Goal: Navigation & Orientation: Find specific page/section

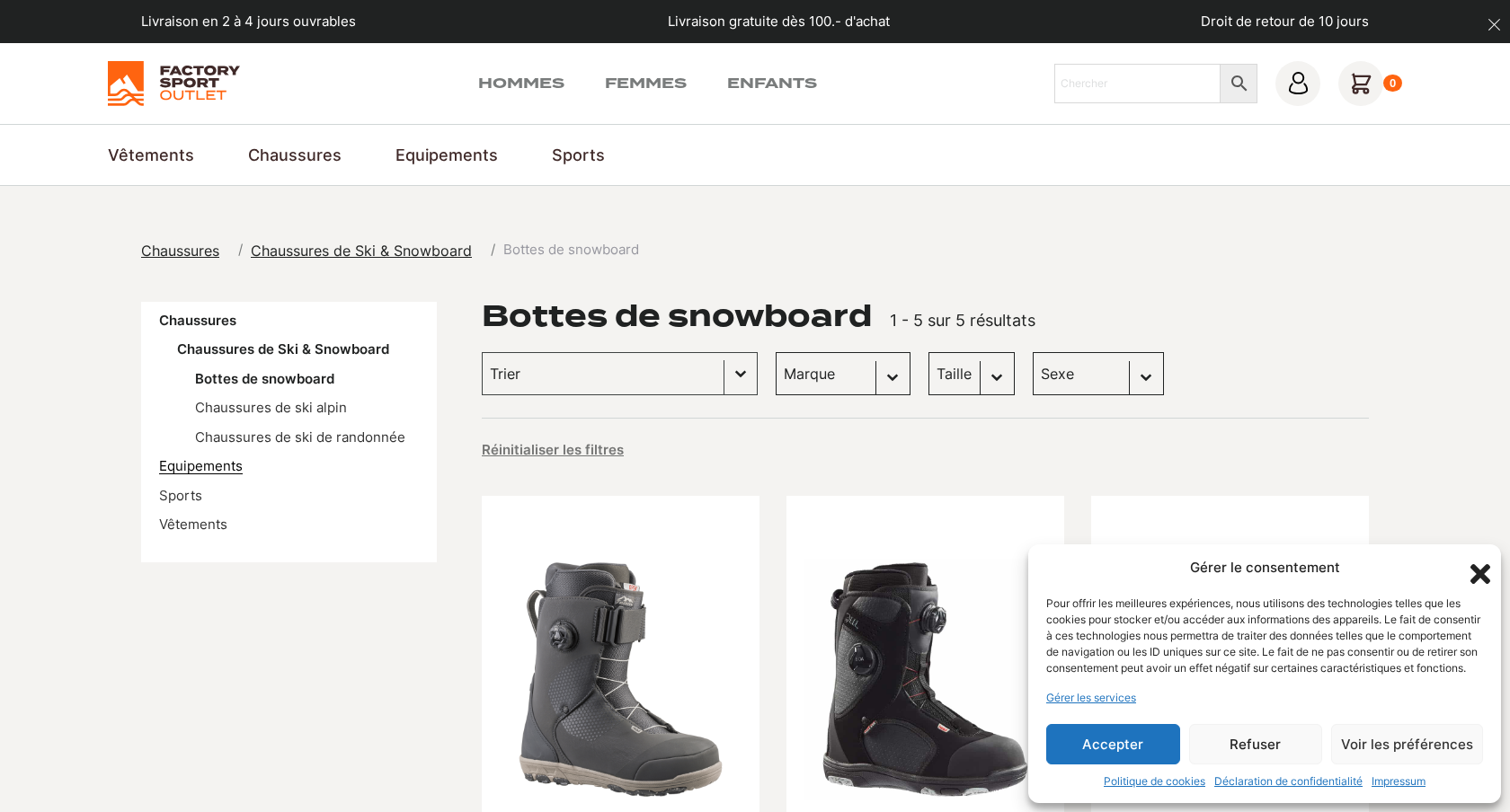
click at [196, 469] on link "Equipements" at bounding box center [201, 466] width 83 height 17
click at [537, 93] on div "Hommes Femmes Enfants Chercher × 0" at bounding box center [755, 83] width 1294 height 45
click at [549, 83] on link "Hommes" at bounding box center [521, 83] width 86 height 22
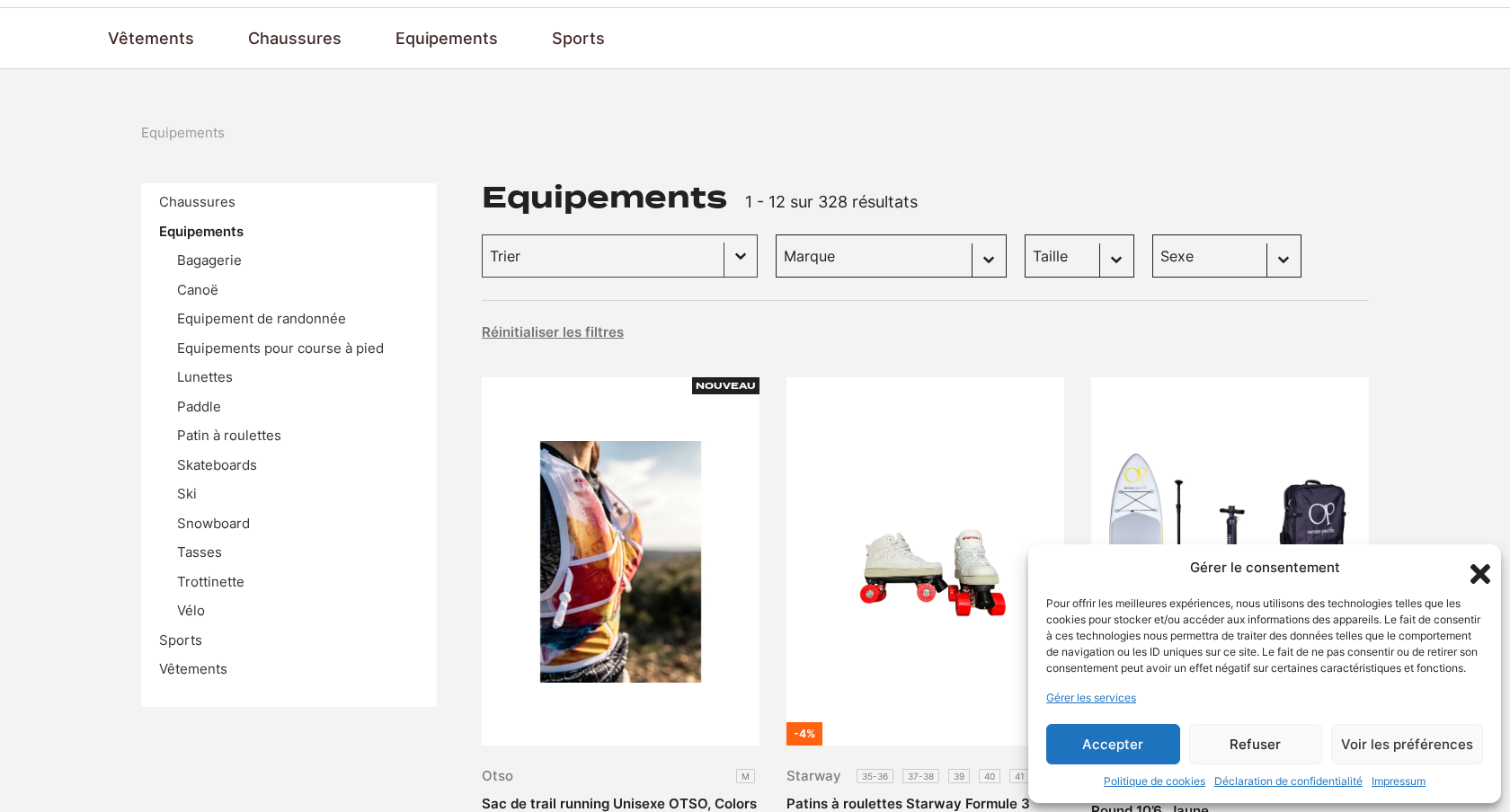
scroll to position [121, 0]
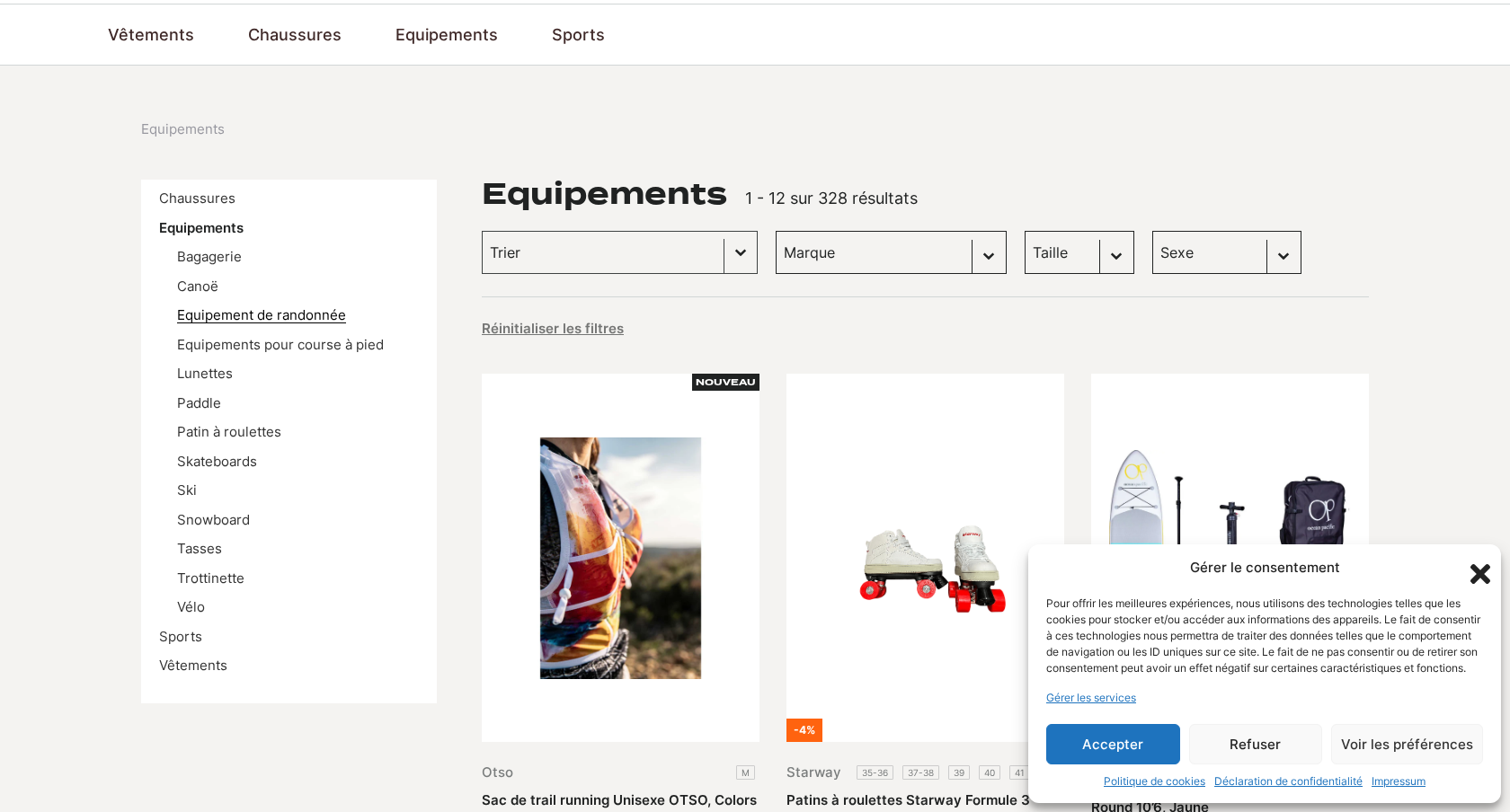
click at [277, 316] on link "Equipement de randonnée" at bounding box center [261, 314] width 169 height 17
click at [196, 668] on link "Vêtements" at bounding box center [193, 665] width 68 height 17
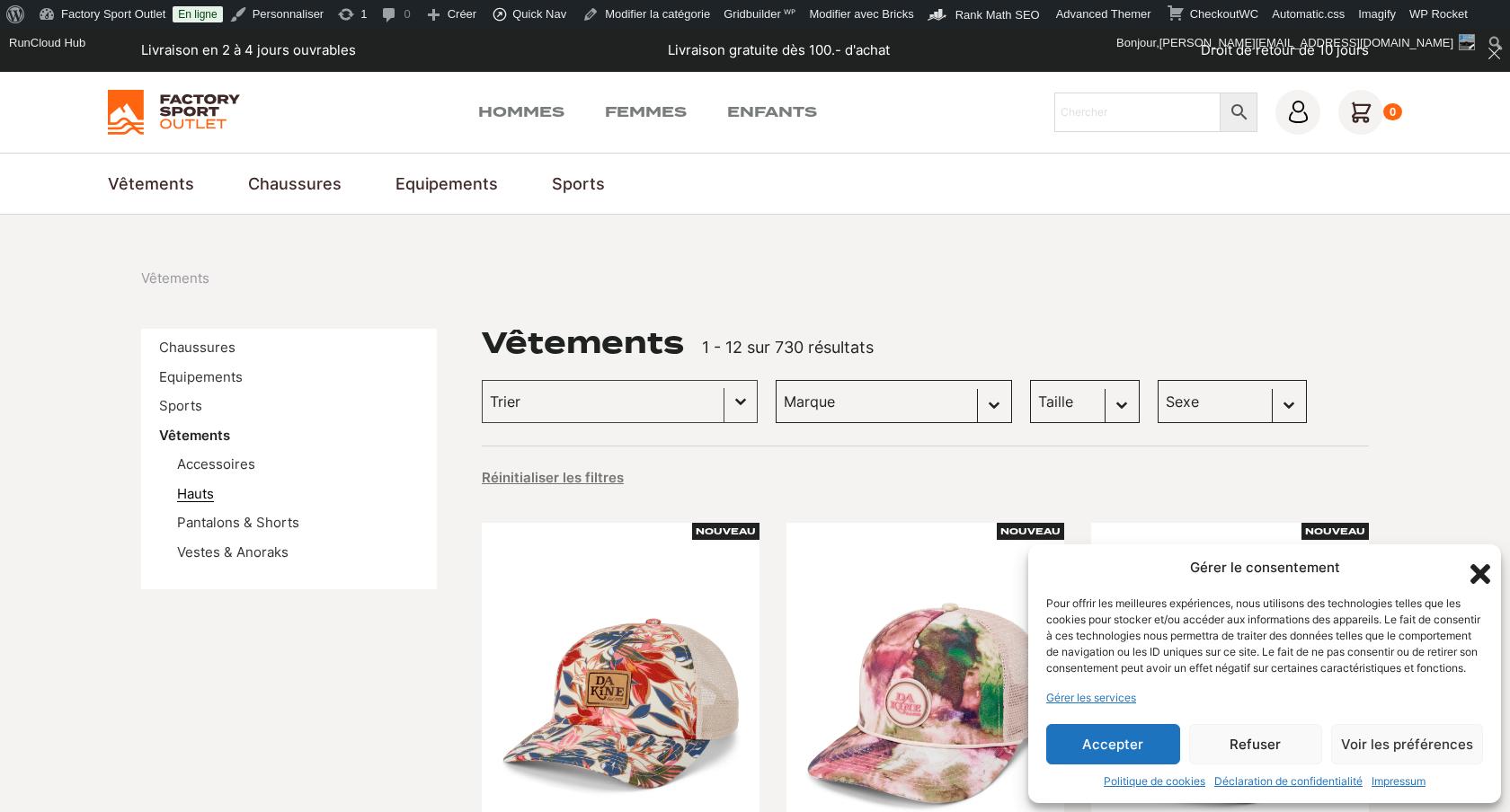
click at [185, 501] on link "Hauts" at bounding box center [195, 493] width 37 height 17
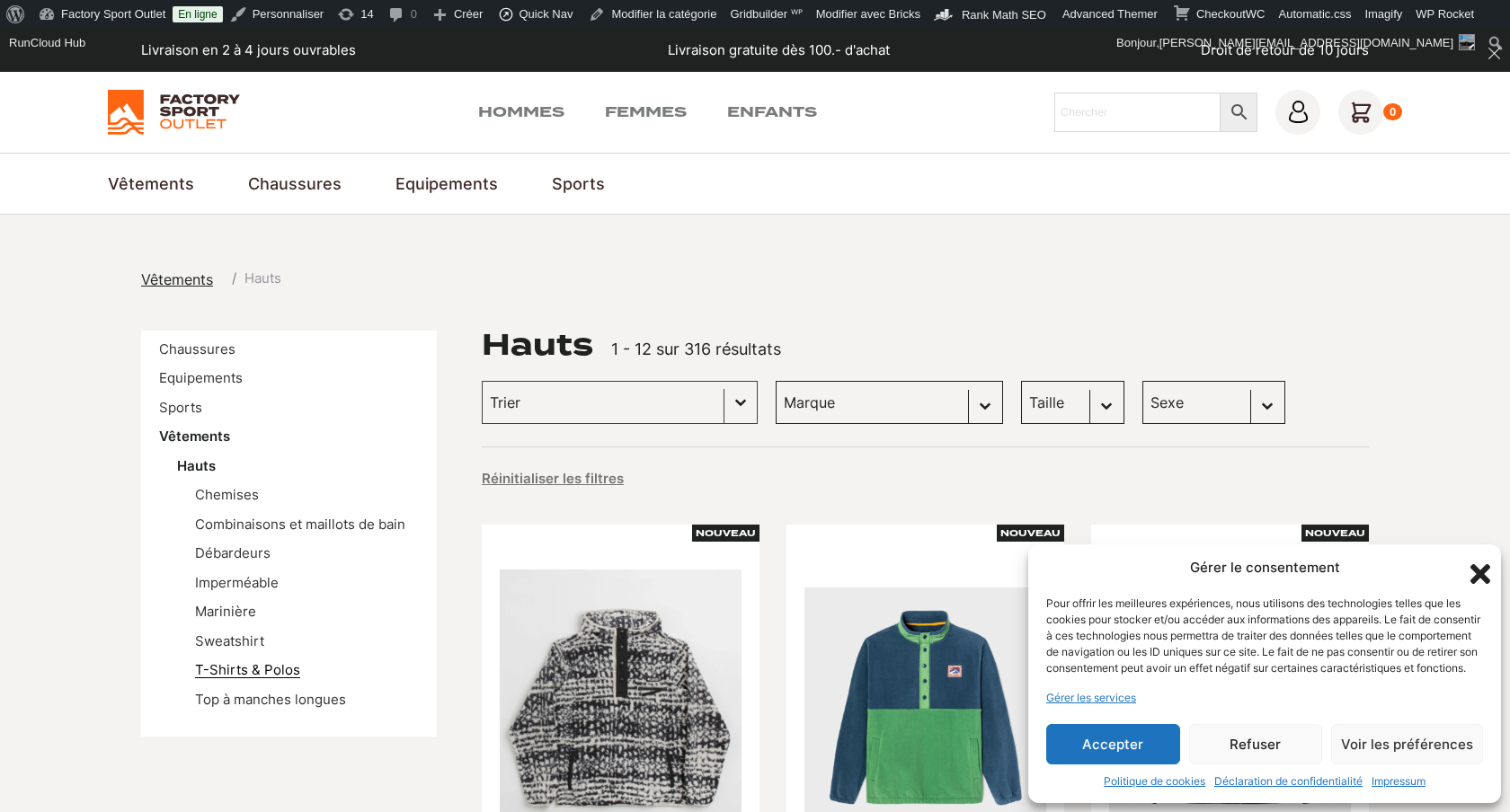
click at [239, 667] on link "T-Shirts & Polos" at bounding box center [247, 670] width 105 height 17
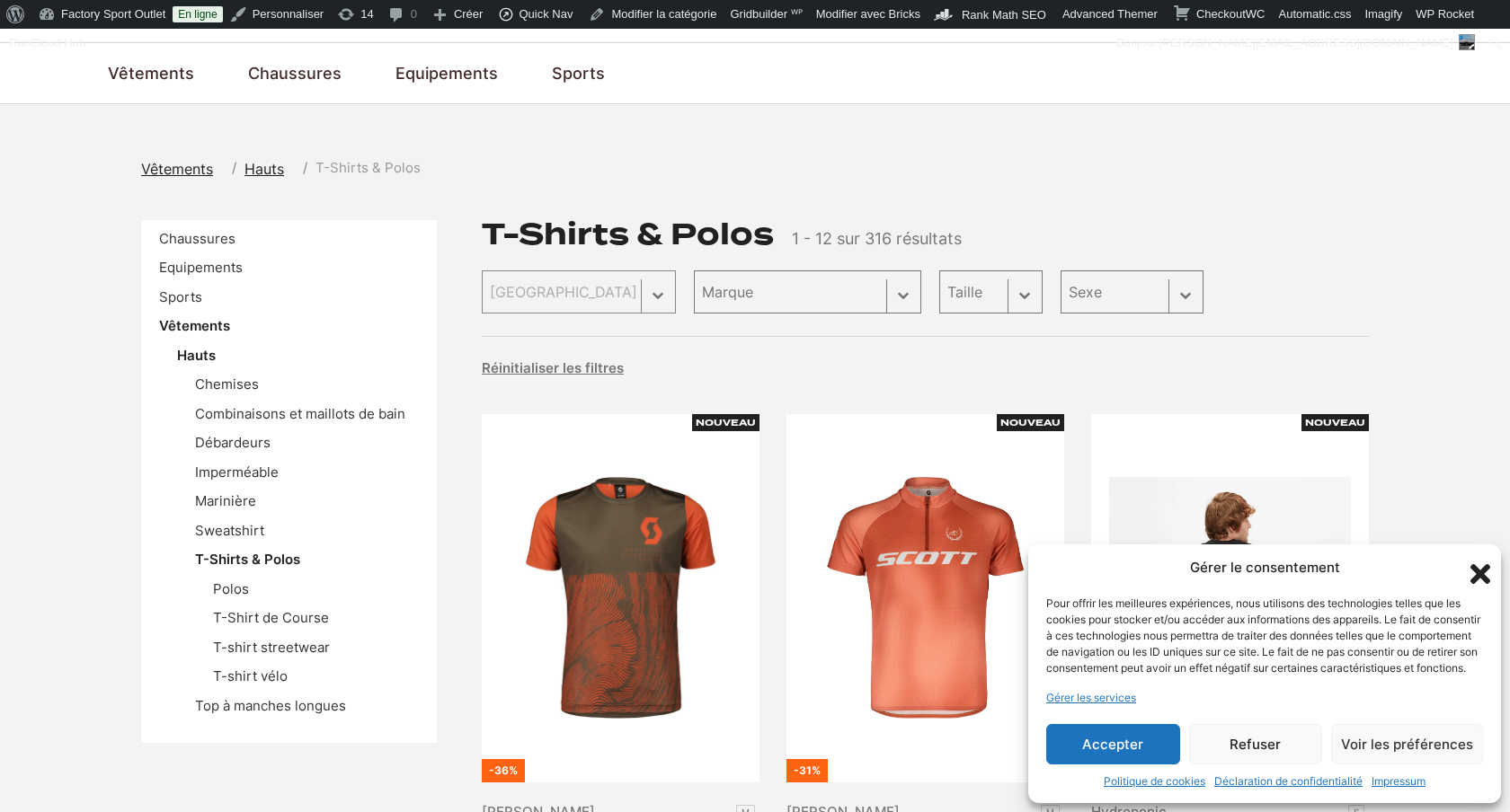
scroll to position [114, 0]
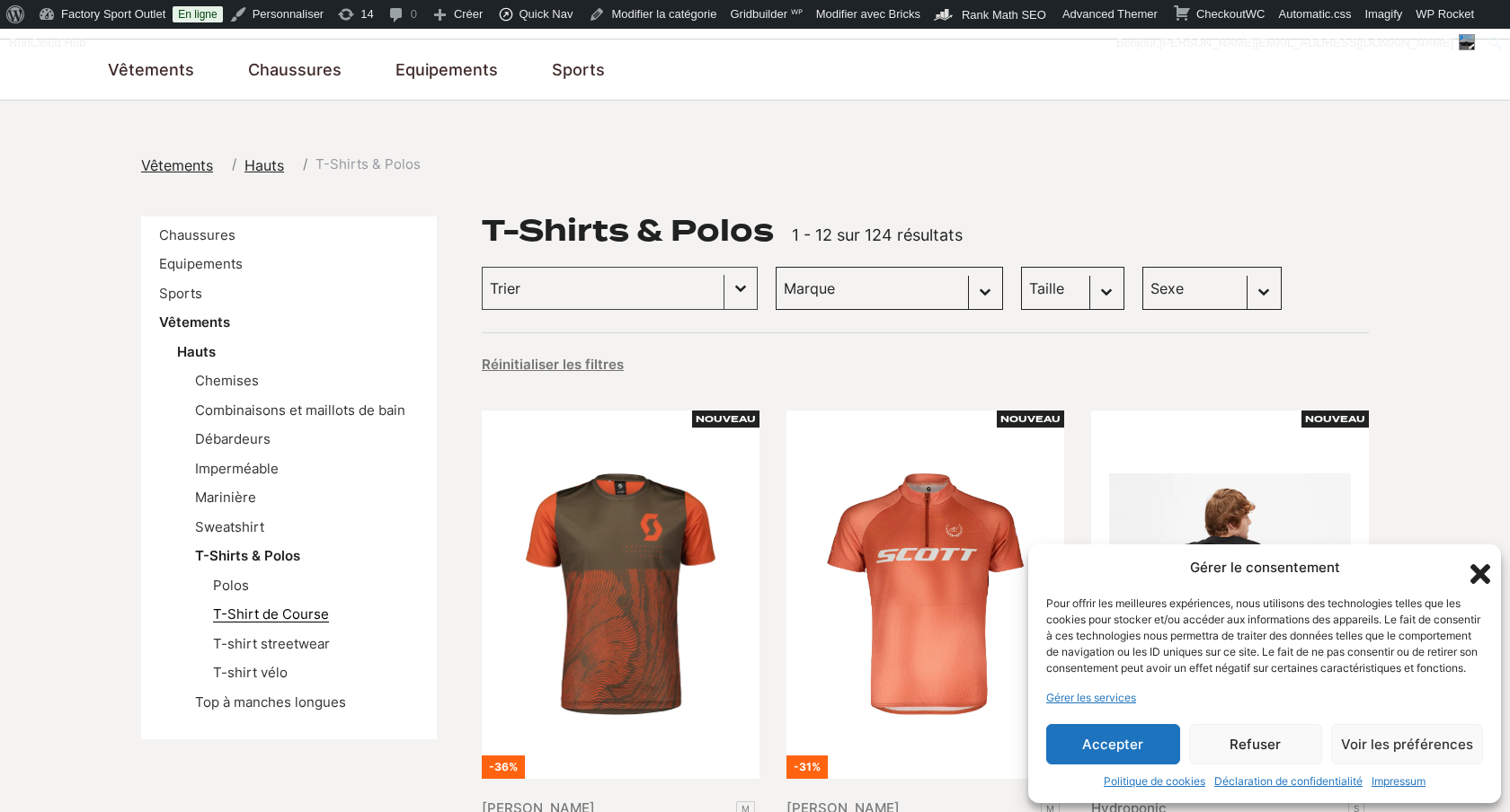
click at [267, 616] on link "T-Shirt de Course" at bounding box center [271, 614] width 116 height 17
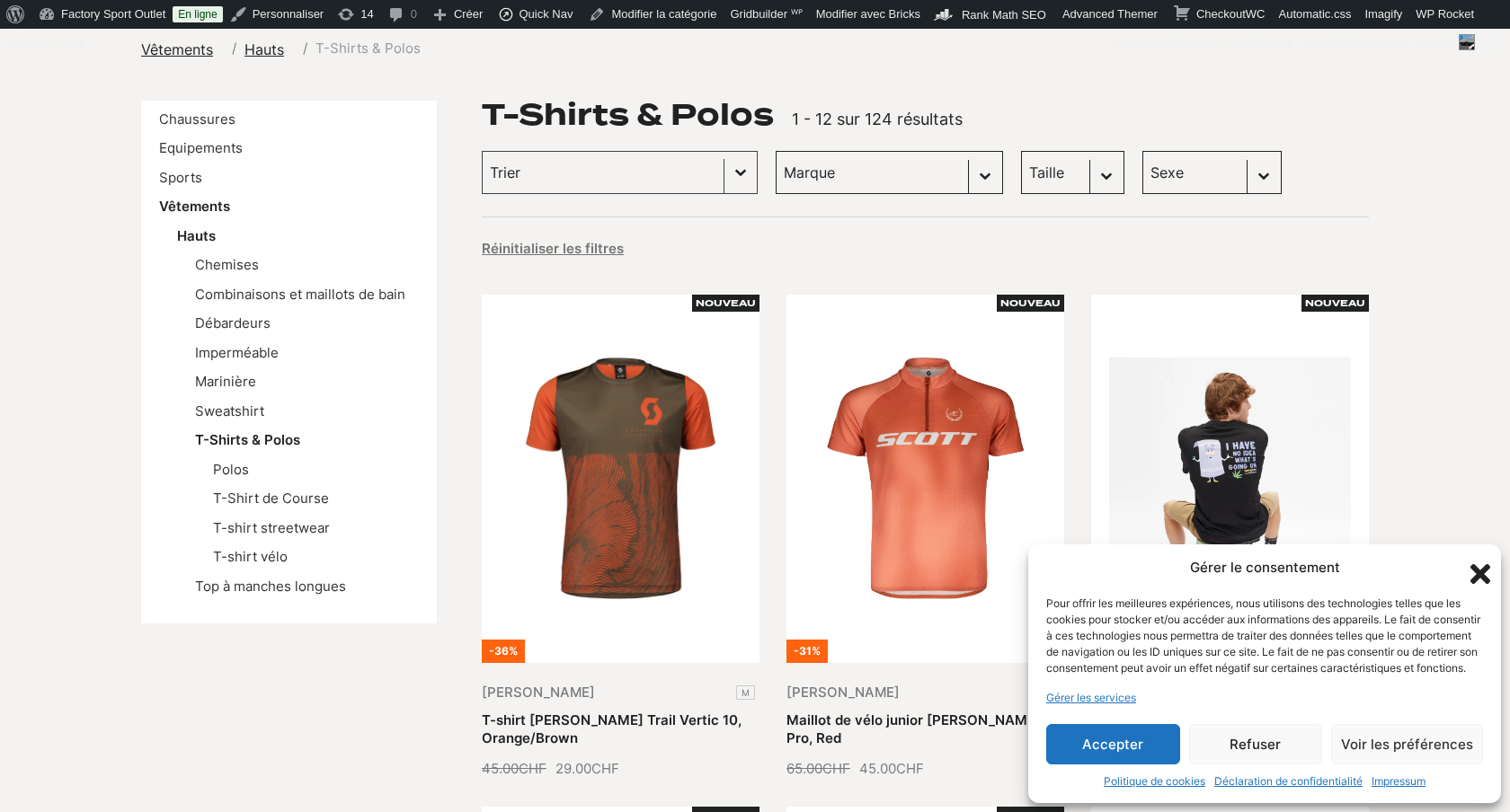
scroll to position [232, 0]
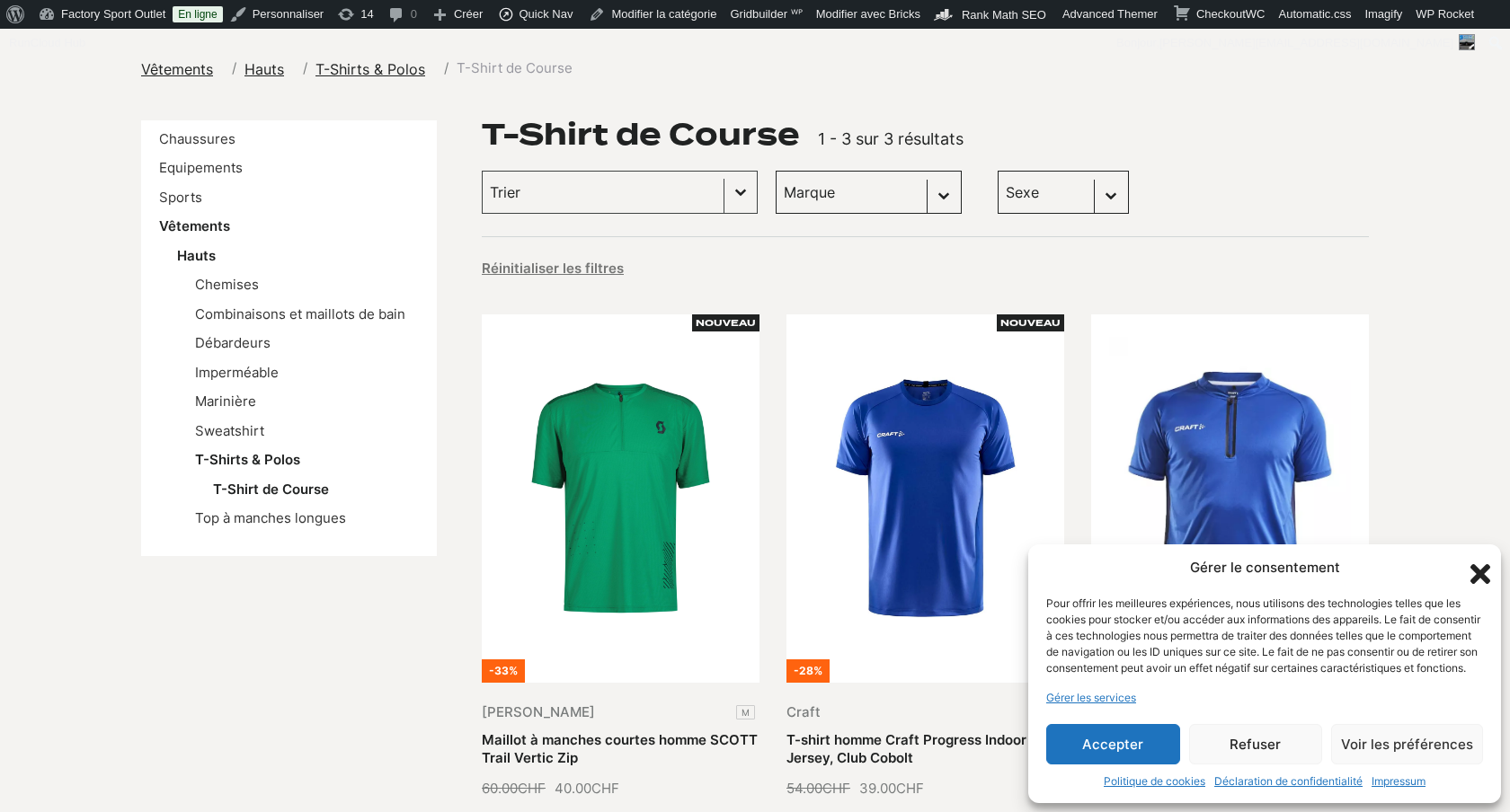
scroll to position [206, 0]
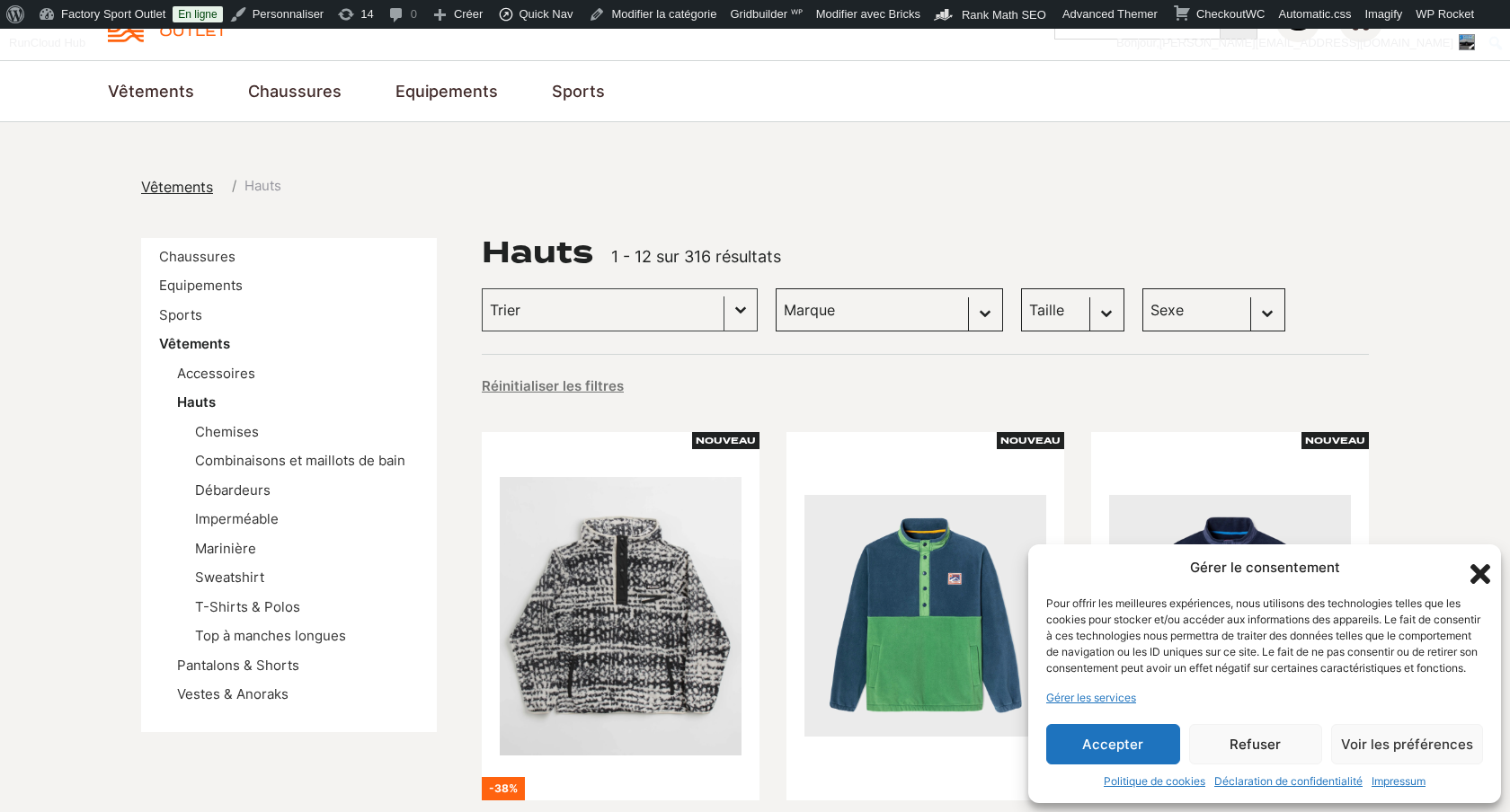
scroll to position [93, 0]
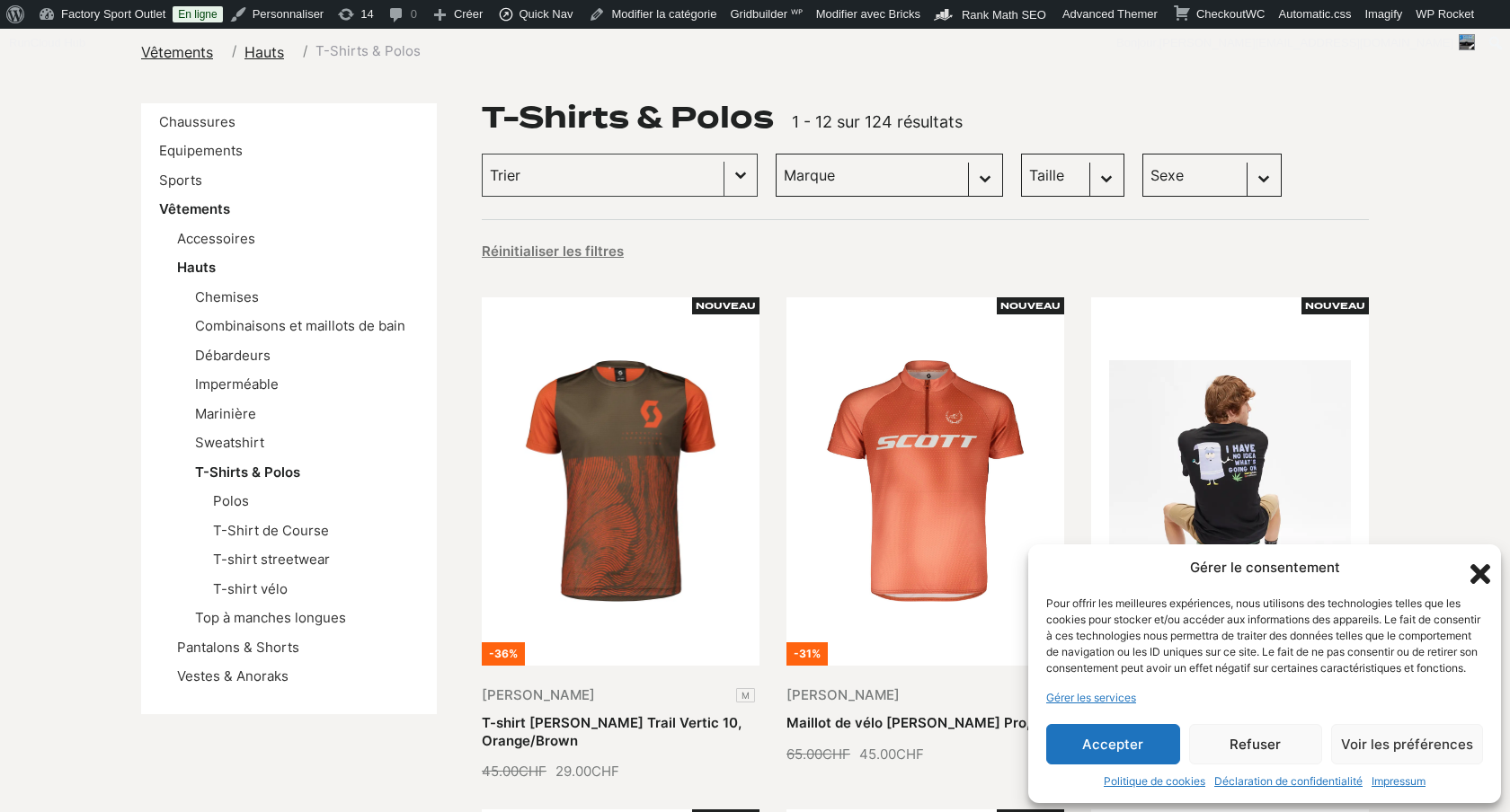
scroll to position [231, 0]
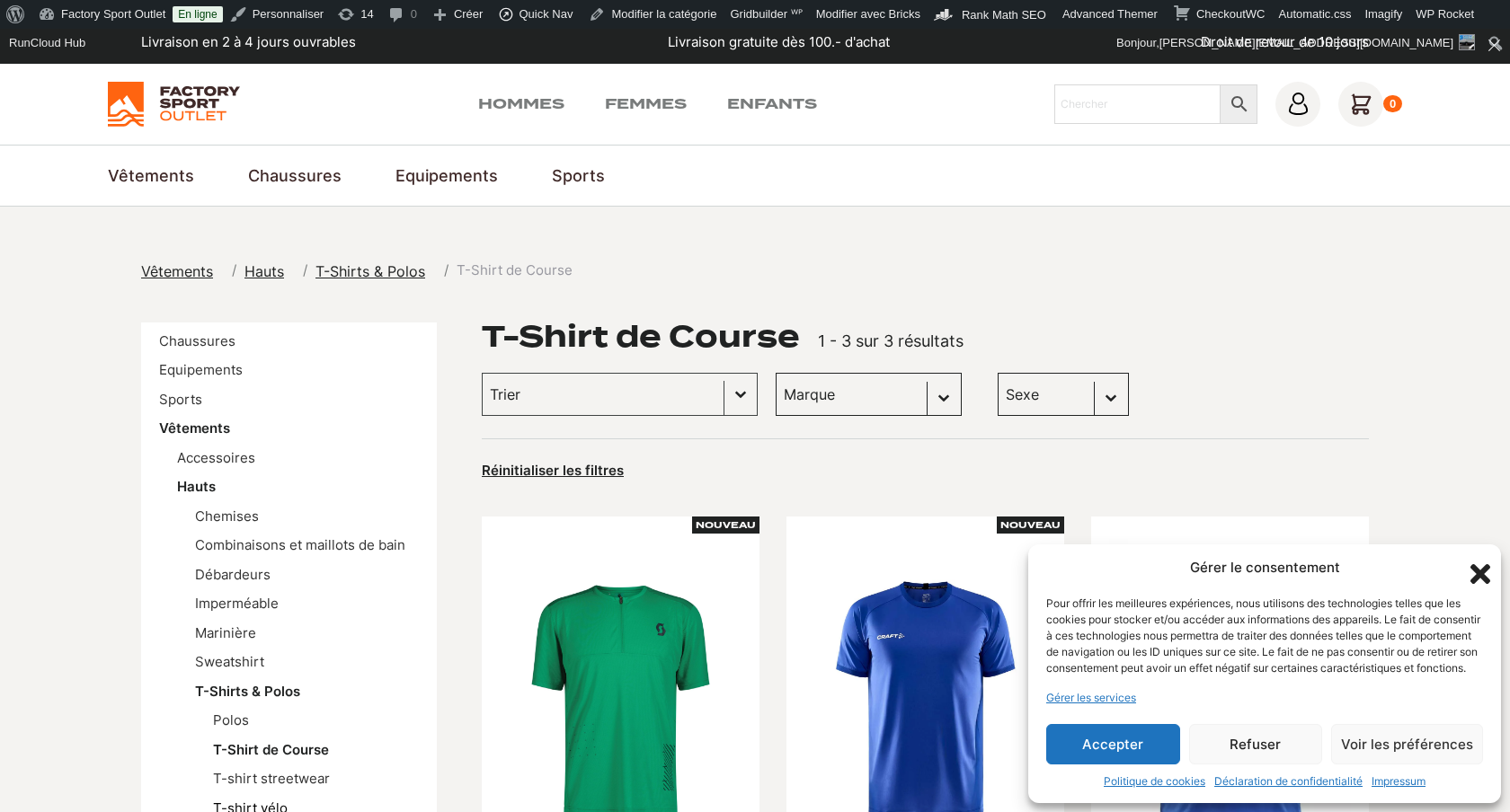
scroll to position [5, 0]
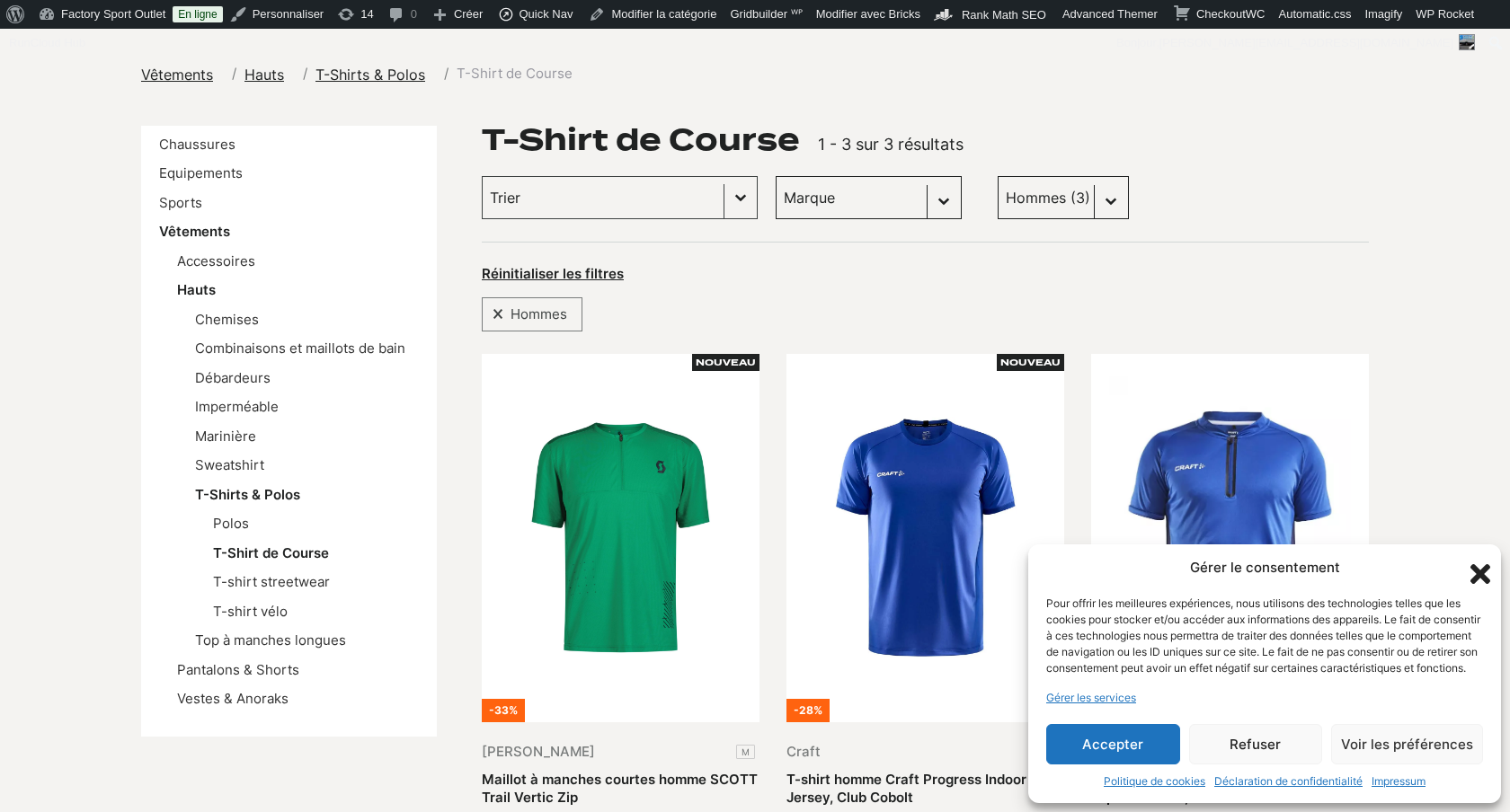
scroll to position [198, 0]
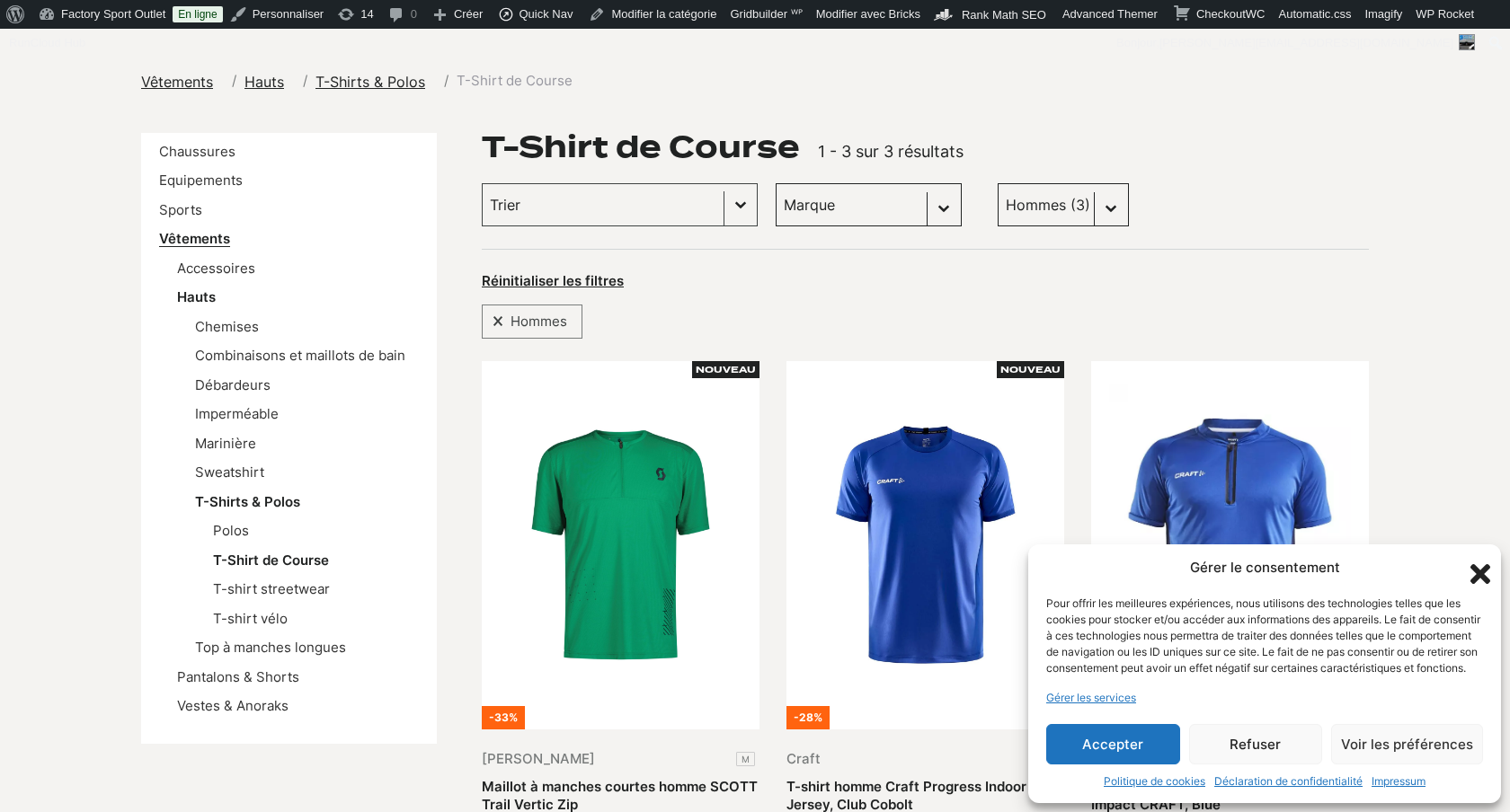
click at [221, 246] on link "Vêtements" at bounding box center [195, 238] width 71 height 17
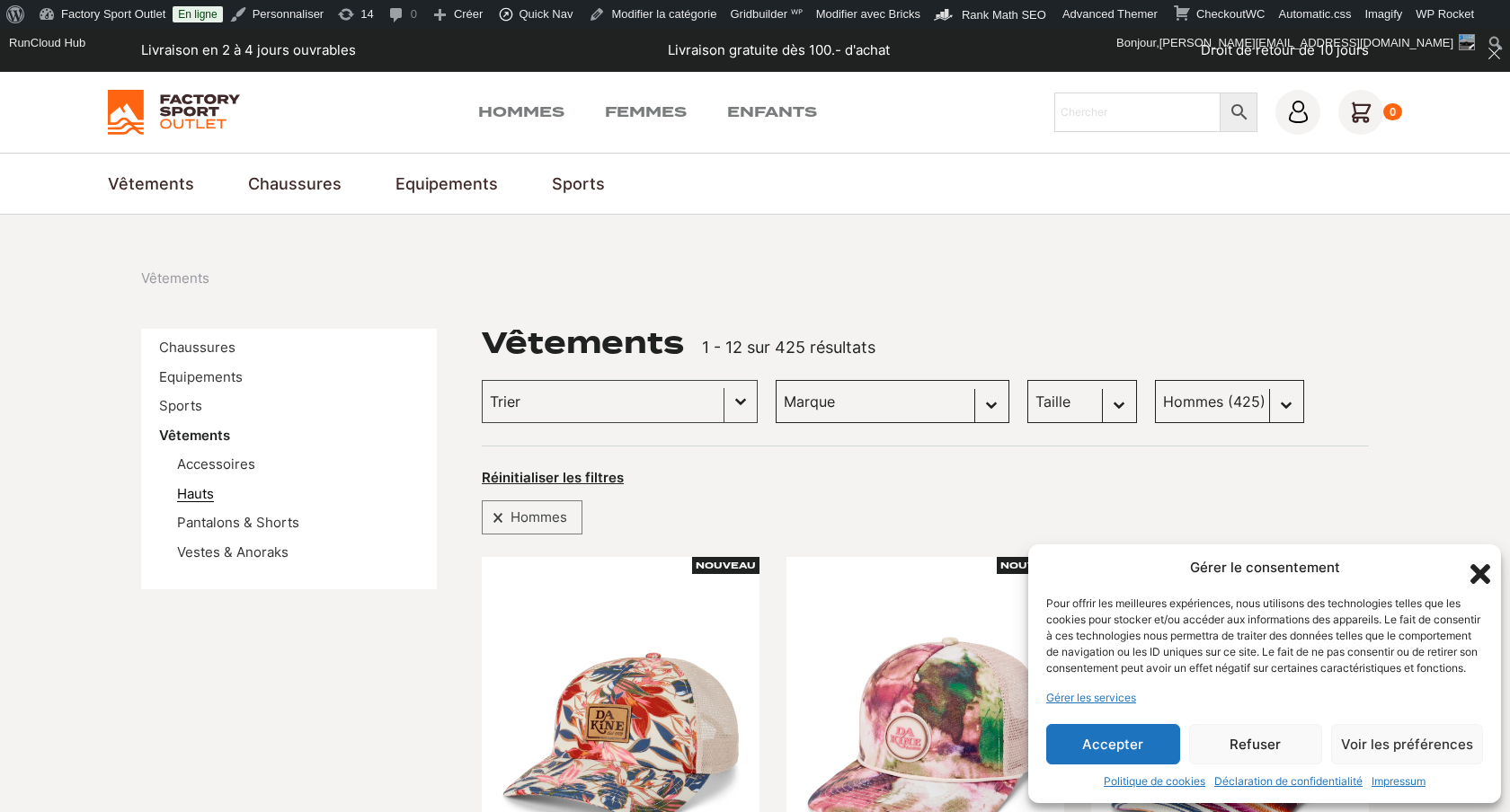
click at [192, 488] on link "Hauts" at bounding box center [195, 493] width 37 height 17
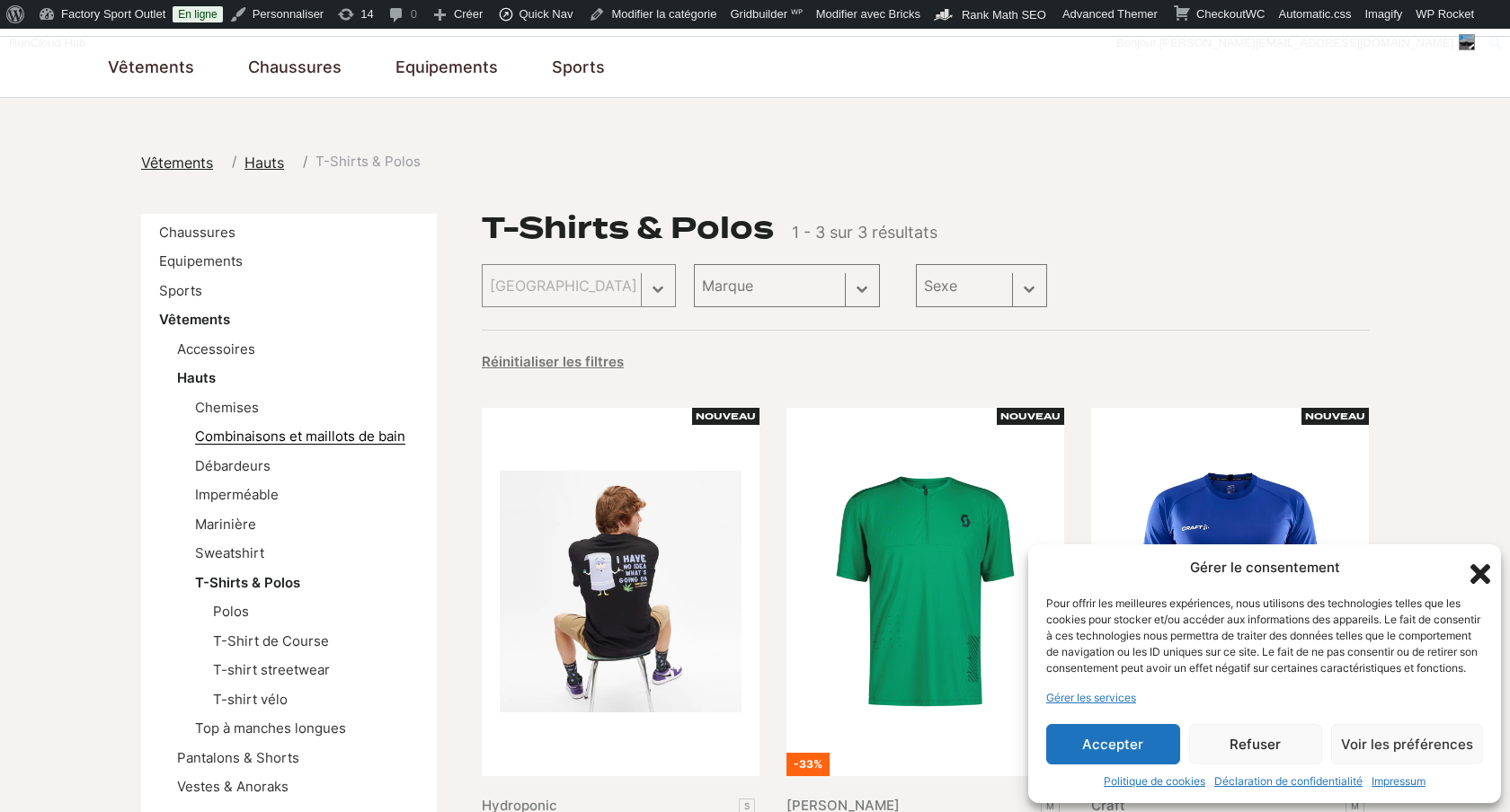
scroll to position [121, 0]
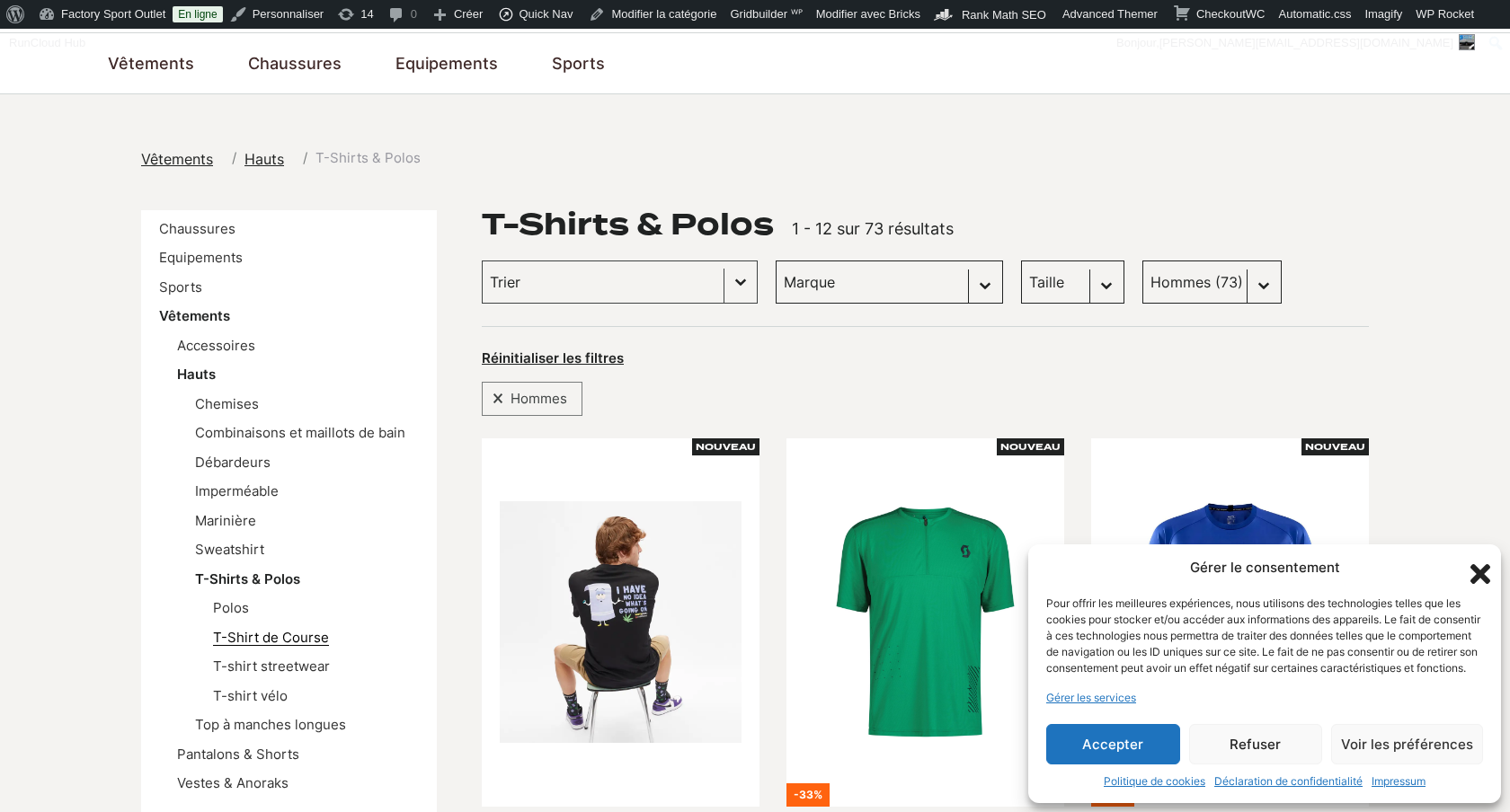
click at [242, 635] on link "T-Shirt de Course" at bounding box center [271, 637] width 116 height 17
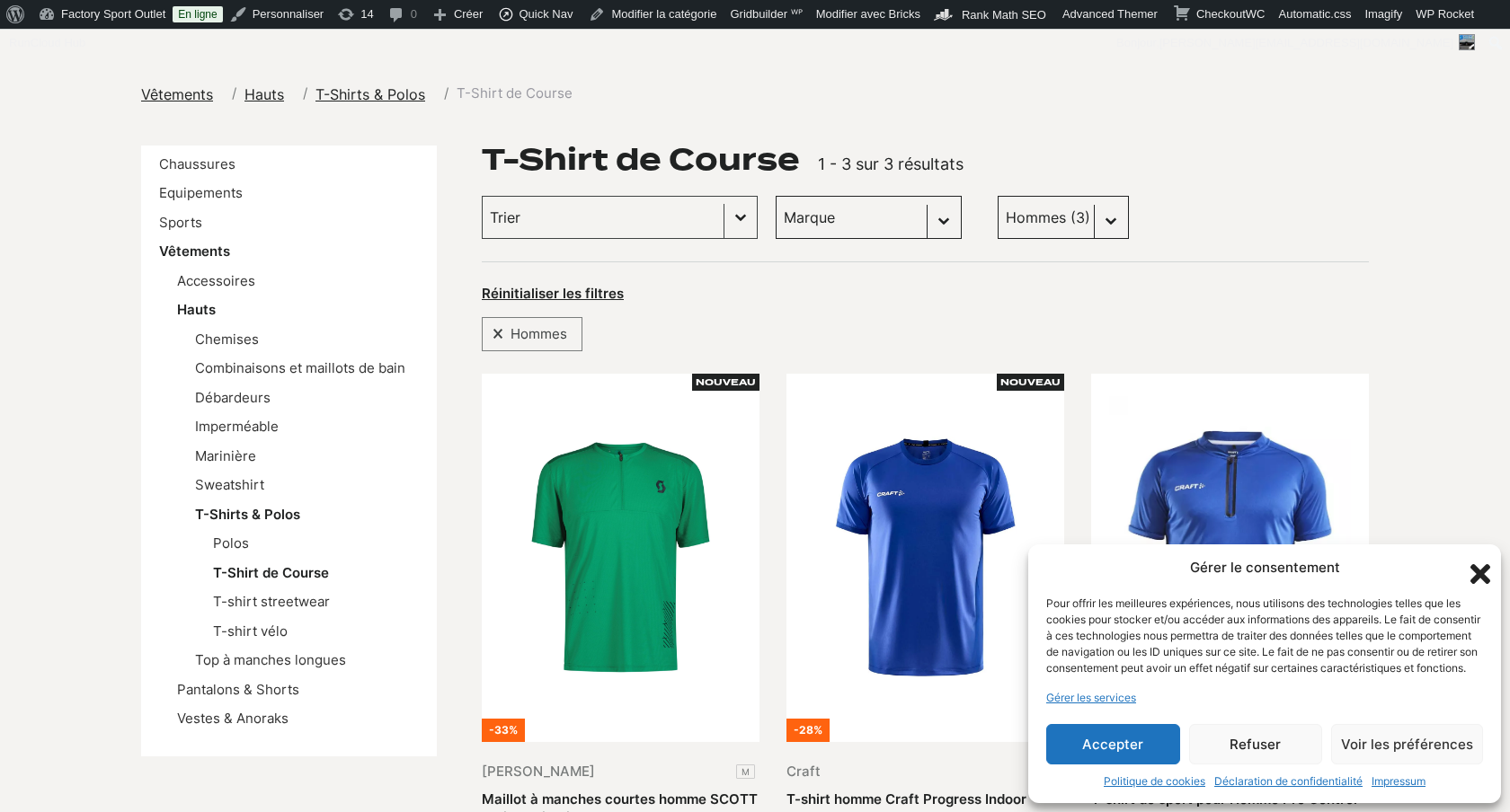
scroll to position [195, 0]
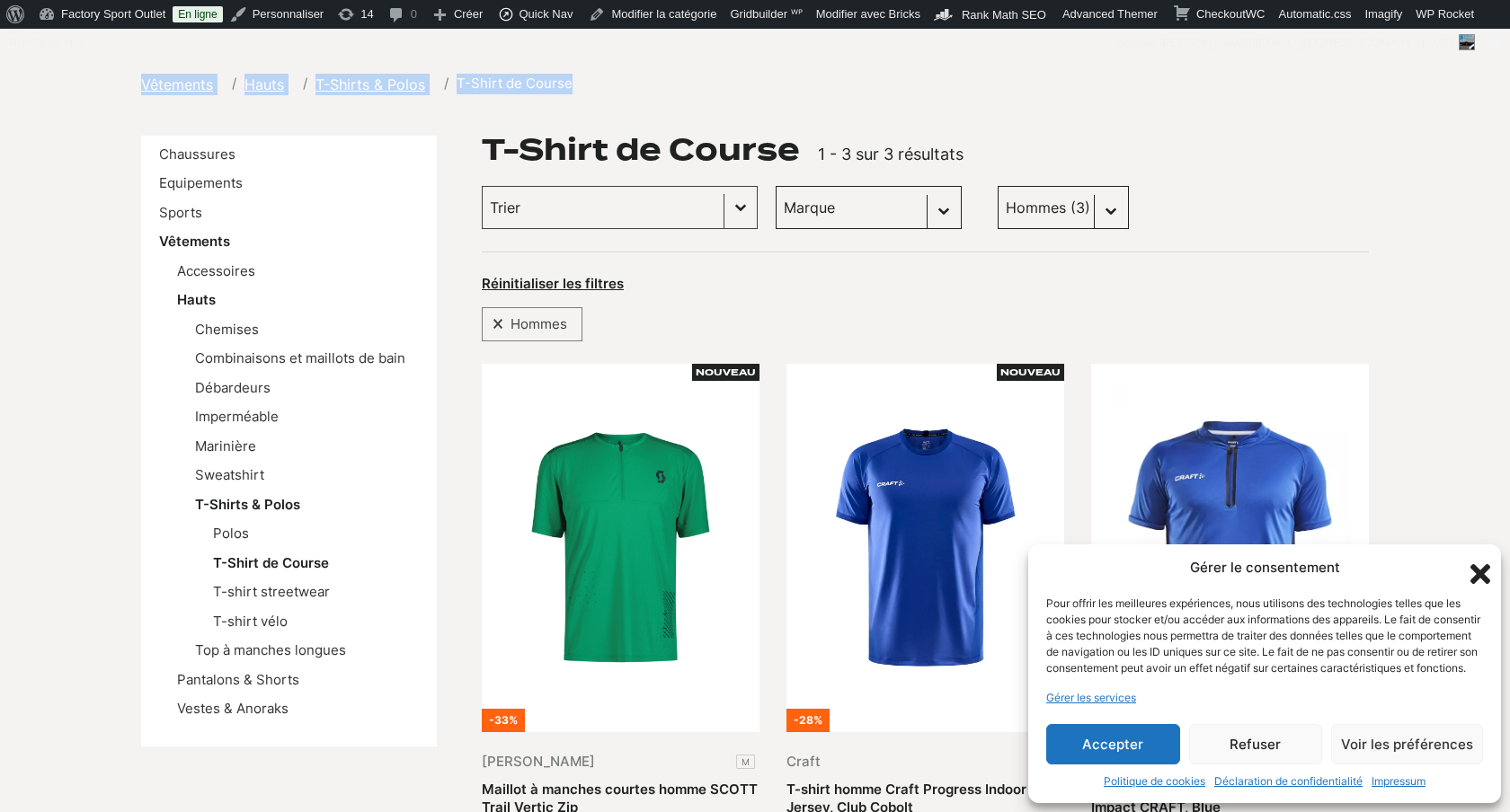
drag, startPoint x: 598, startPoint y: 79, endPoint x: 136, endPoint y: 70, distance: 462.1
click at [136, 70] on section "Vêtements Hauts T-Shirts & Polos T-Shirt de Course Chaussures Equipements Sport…" at bounding box center [755, 482] width 1510 height 924
copy ol "Vêtements Hauts T-Shirts & Polos T-Shirt de Course"
click at [184, 208] on link "Sports" at bounding box center [181, 212] width 44 height 17
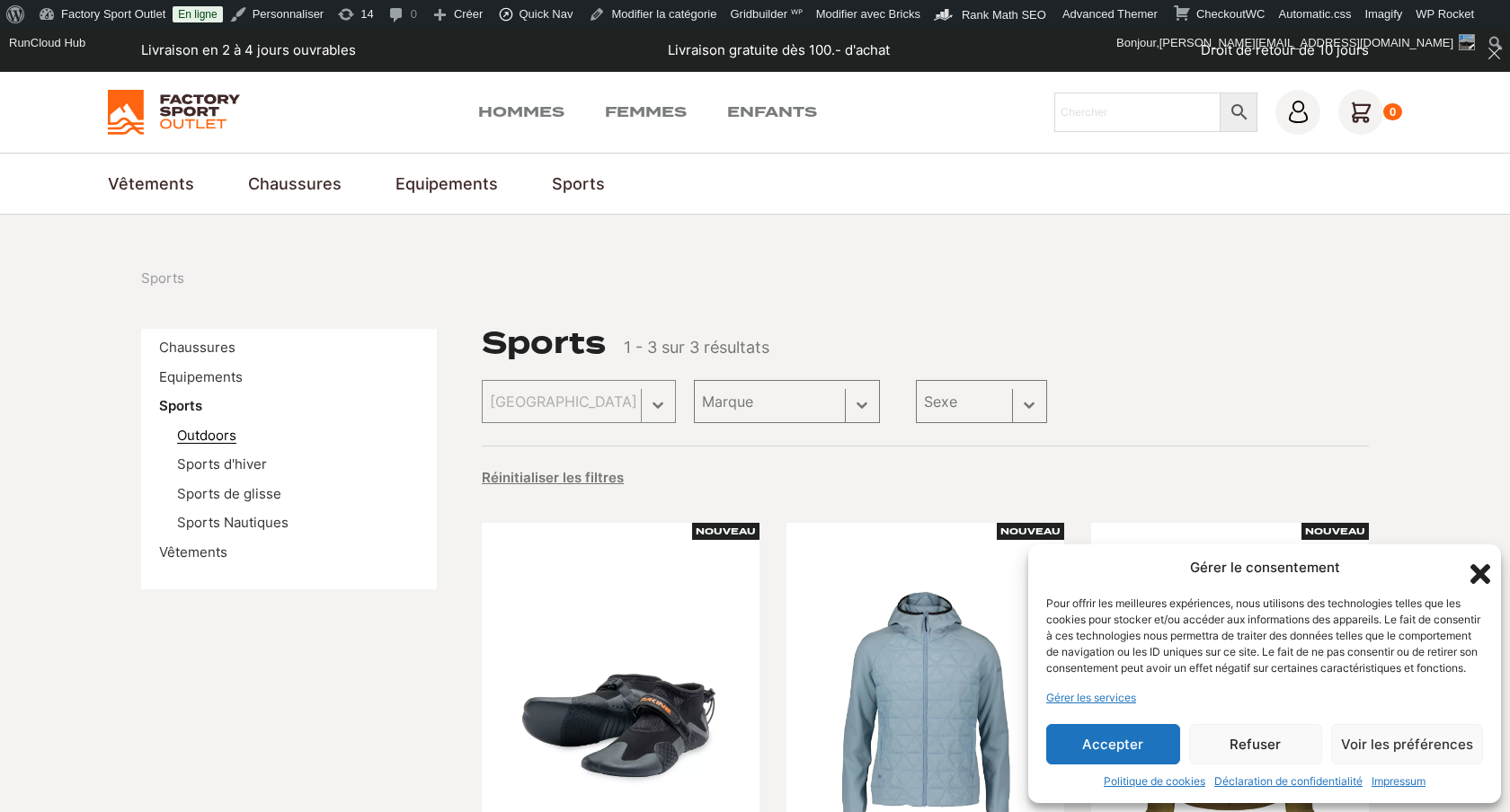
click at [201, 437] on link "Outdoors" at bounding box center [206, 435] width 59 height 17
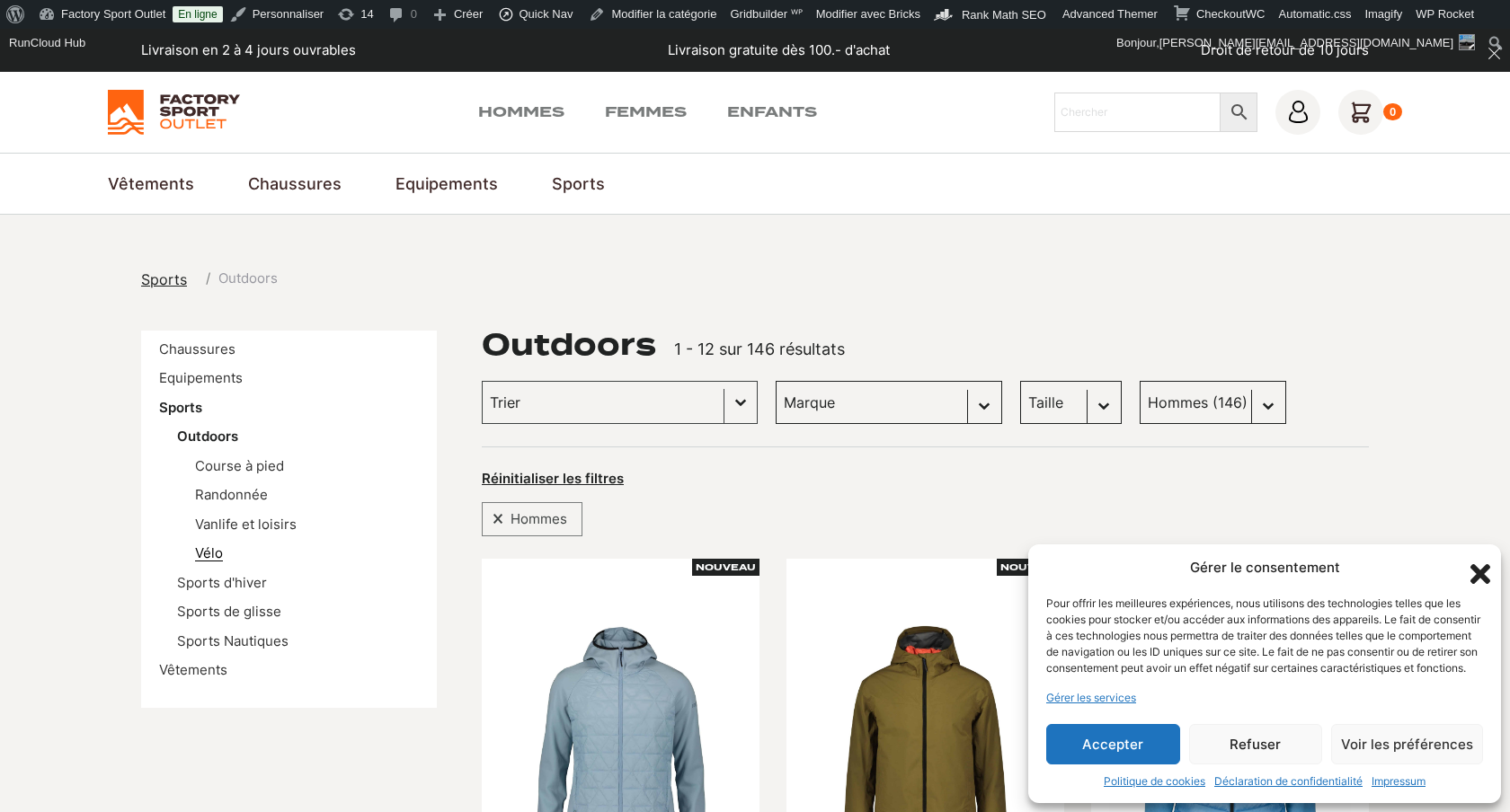
click at [218, 553] on link "Vélo" at bounding box center [208, 553] width 28 height 17
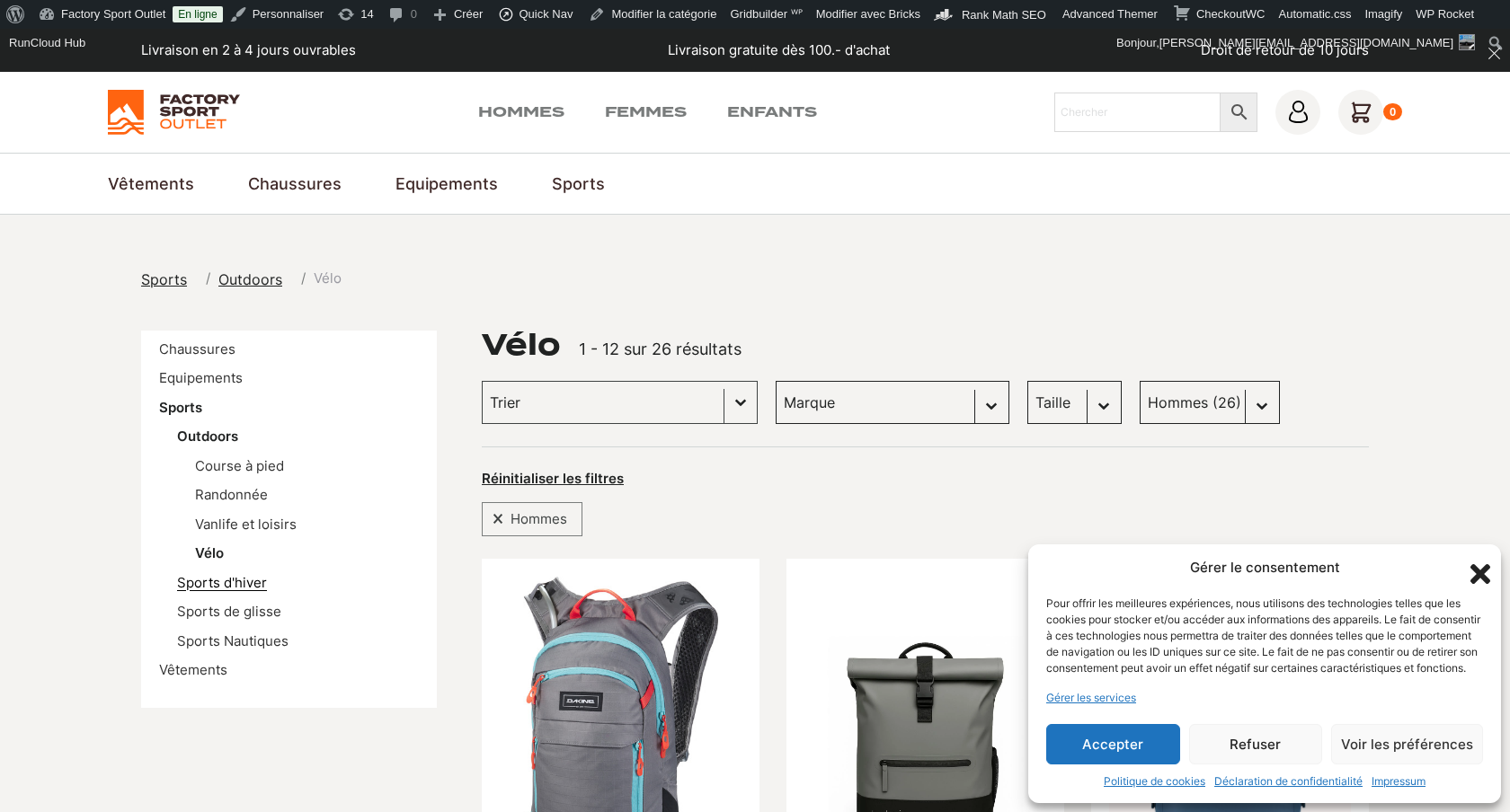
click at [221, 581] on link "Sports d'hiver" at bounding box center [221, 583] width 90 height 17
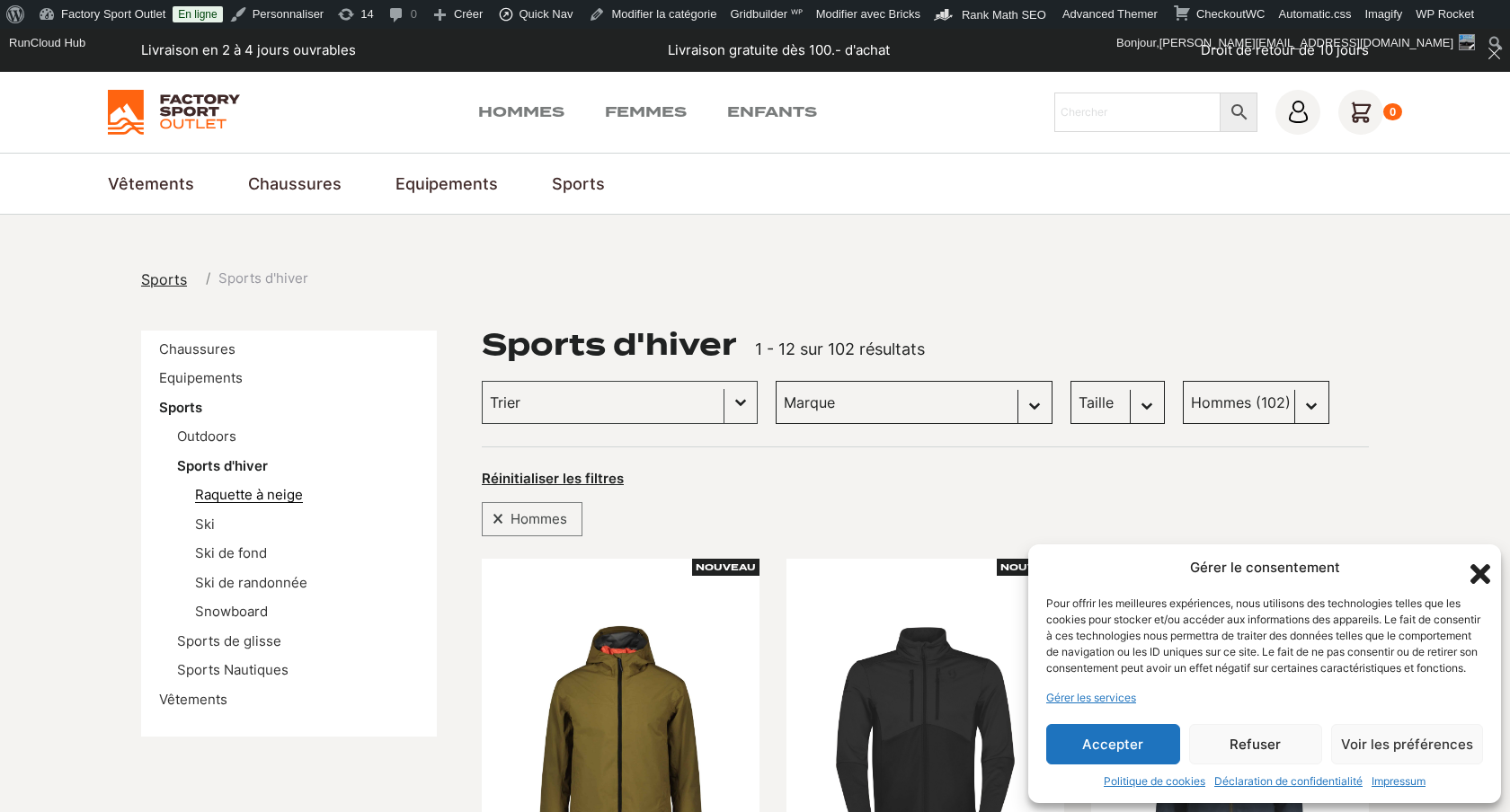
click at [224, 488] on link "Raquette à neige" at bounding box center [248, 494] width 108 height 17
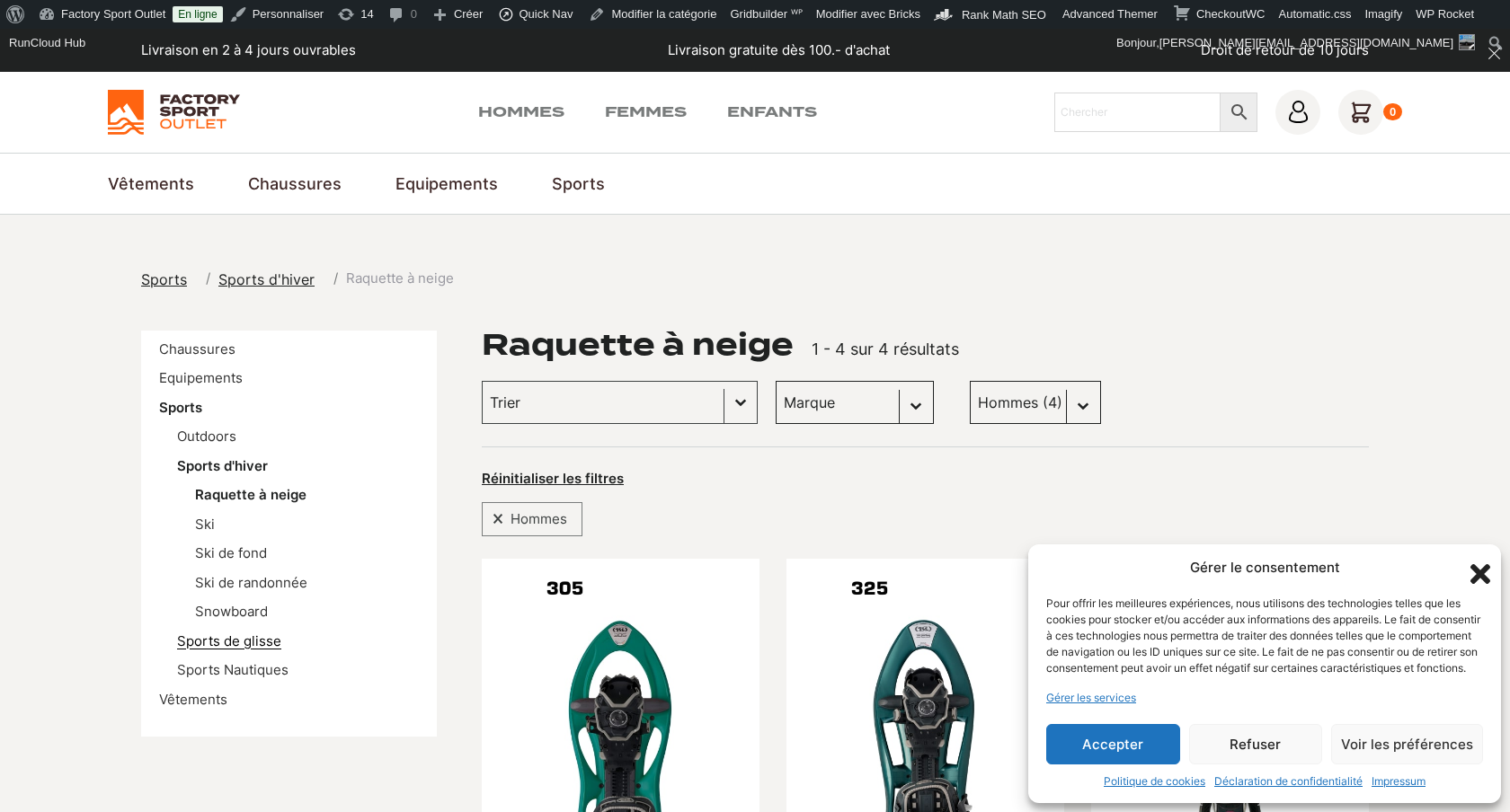
click at [199, 639] on link "Sports de glisse" at bounding box center [228, 641] width 104 height 17
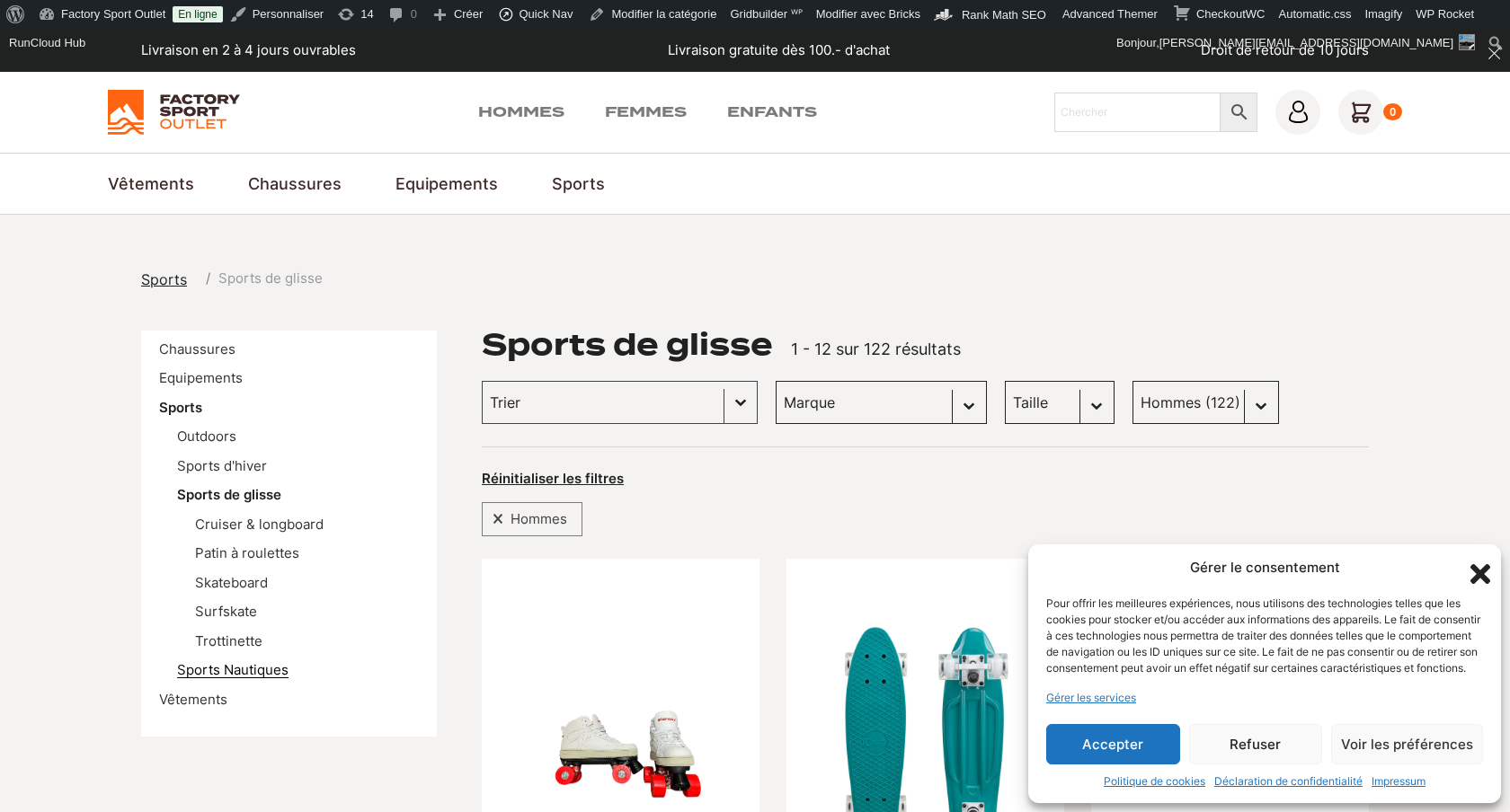
click at [198, 666] on link "Sports Nautiques" at bounding box center [232, 670] width 111 height 17
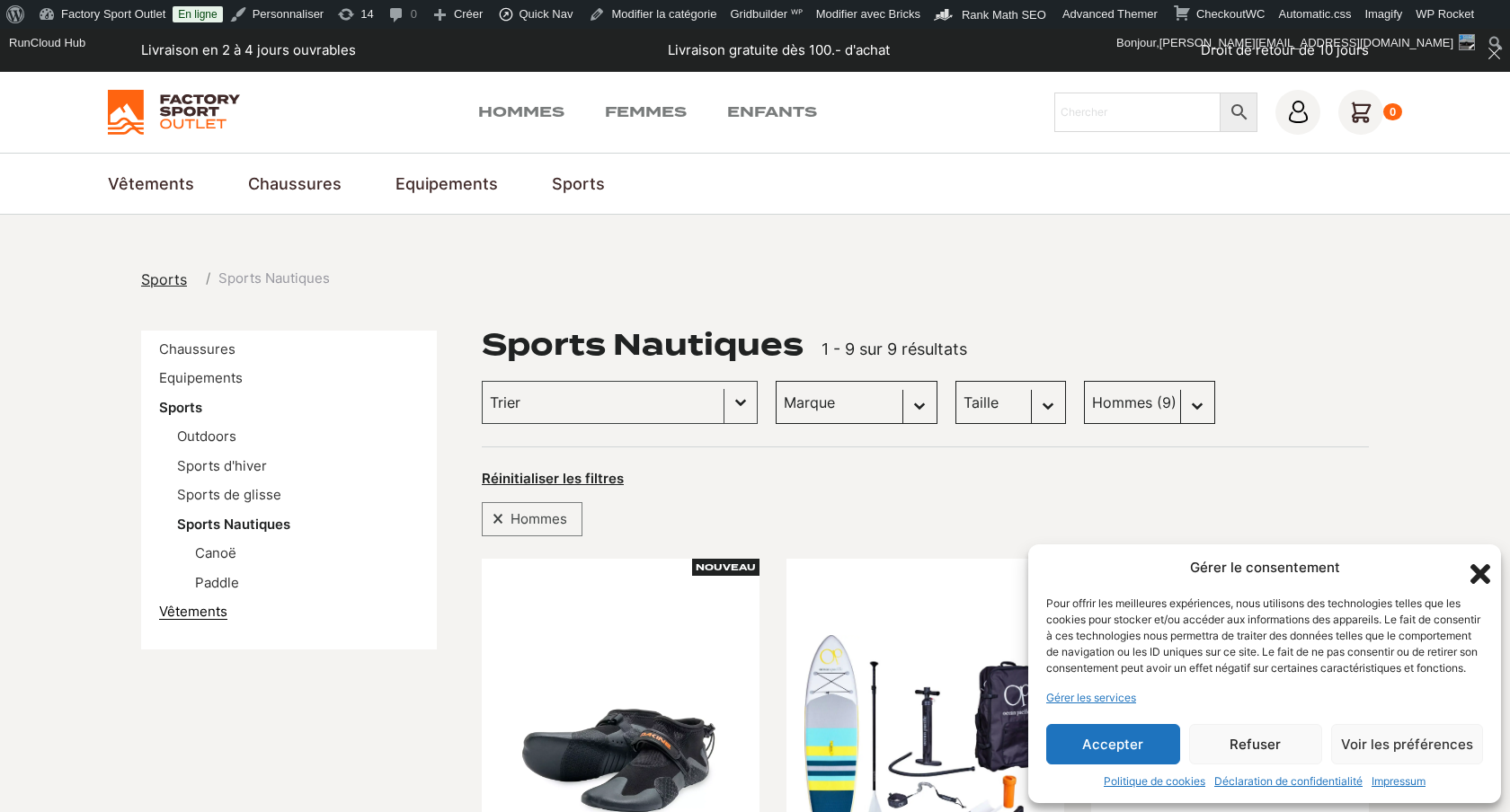
click at [204, 613] on link "Vêtements" at bounding box center [193, 611] width 68 height 17
click at [212, 373] on link "Equipements" at bounding box center [201, 378] width 83 height 17
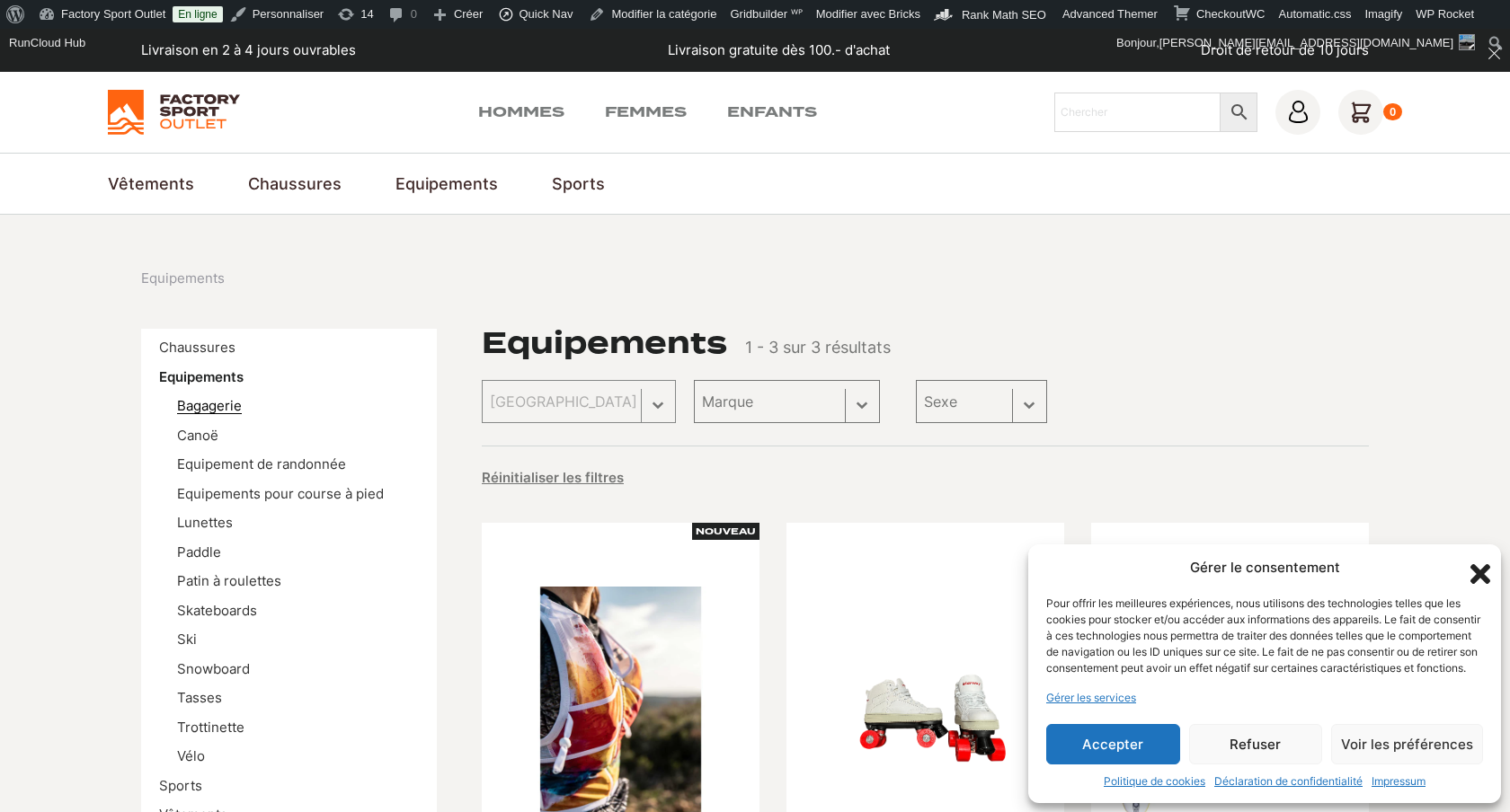
click at [212, 400] on link "Bagagerie" at bounding box center [208, 405] width 64 height 17
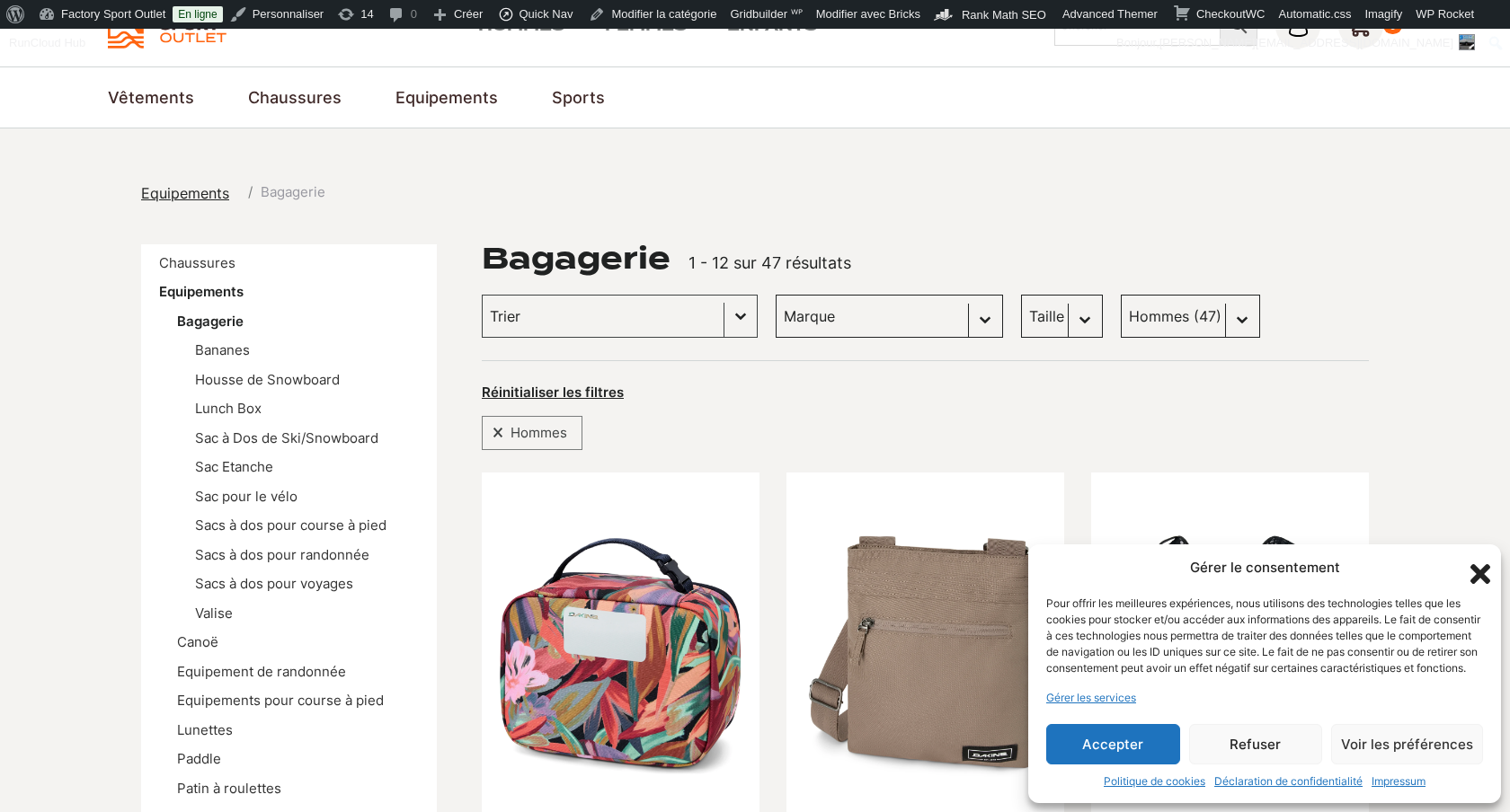
scroll to position [169, 0]
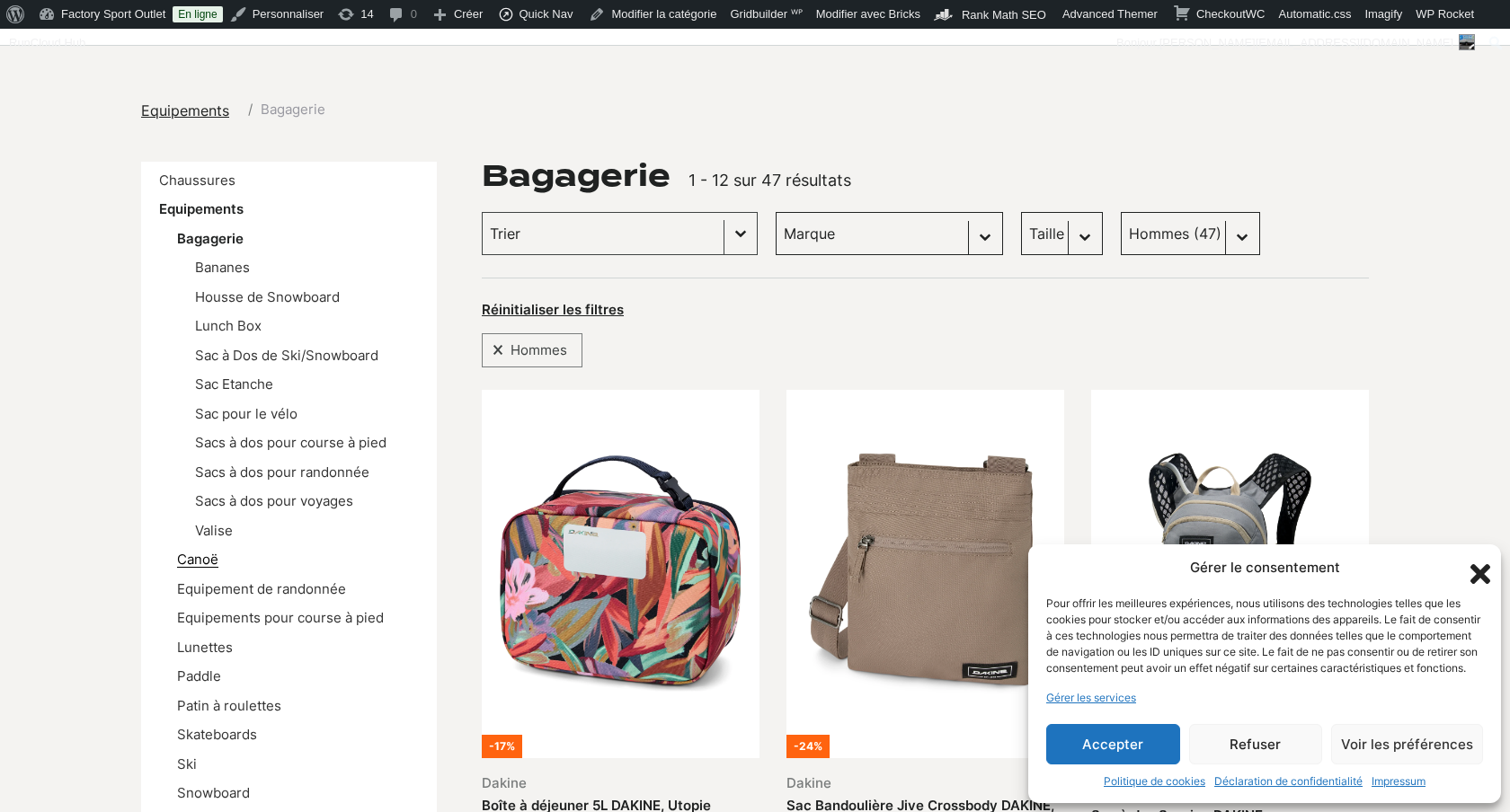
click at [201, 563] on link "Canoë" at bounding box center [198, 559] width 42 height 17
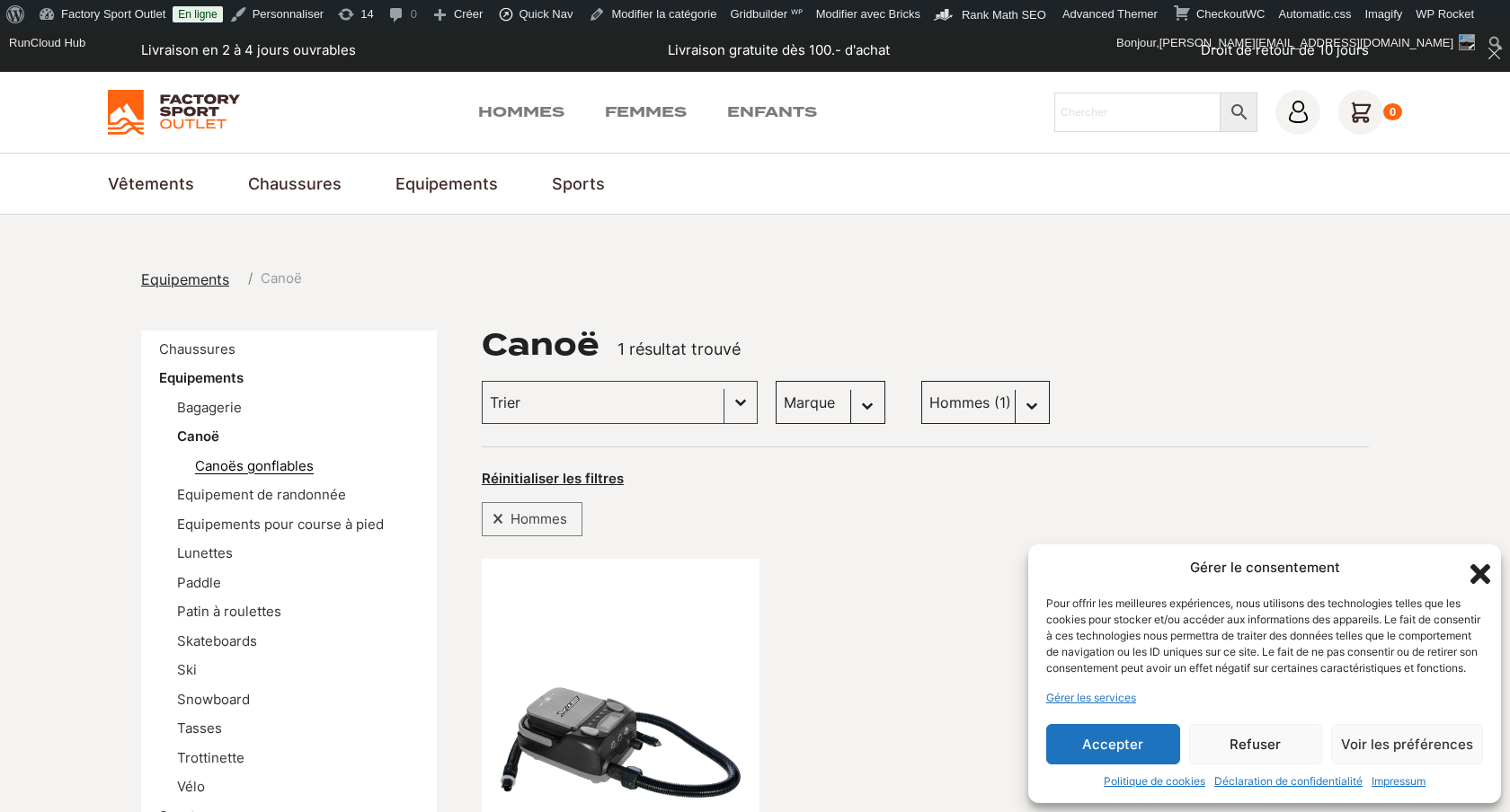
click at [240, 471] on link "Canoës gonflables" at bounding box center [254, 466] width 119 height 17
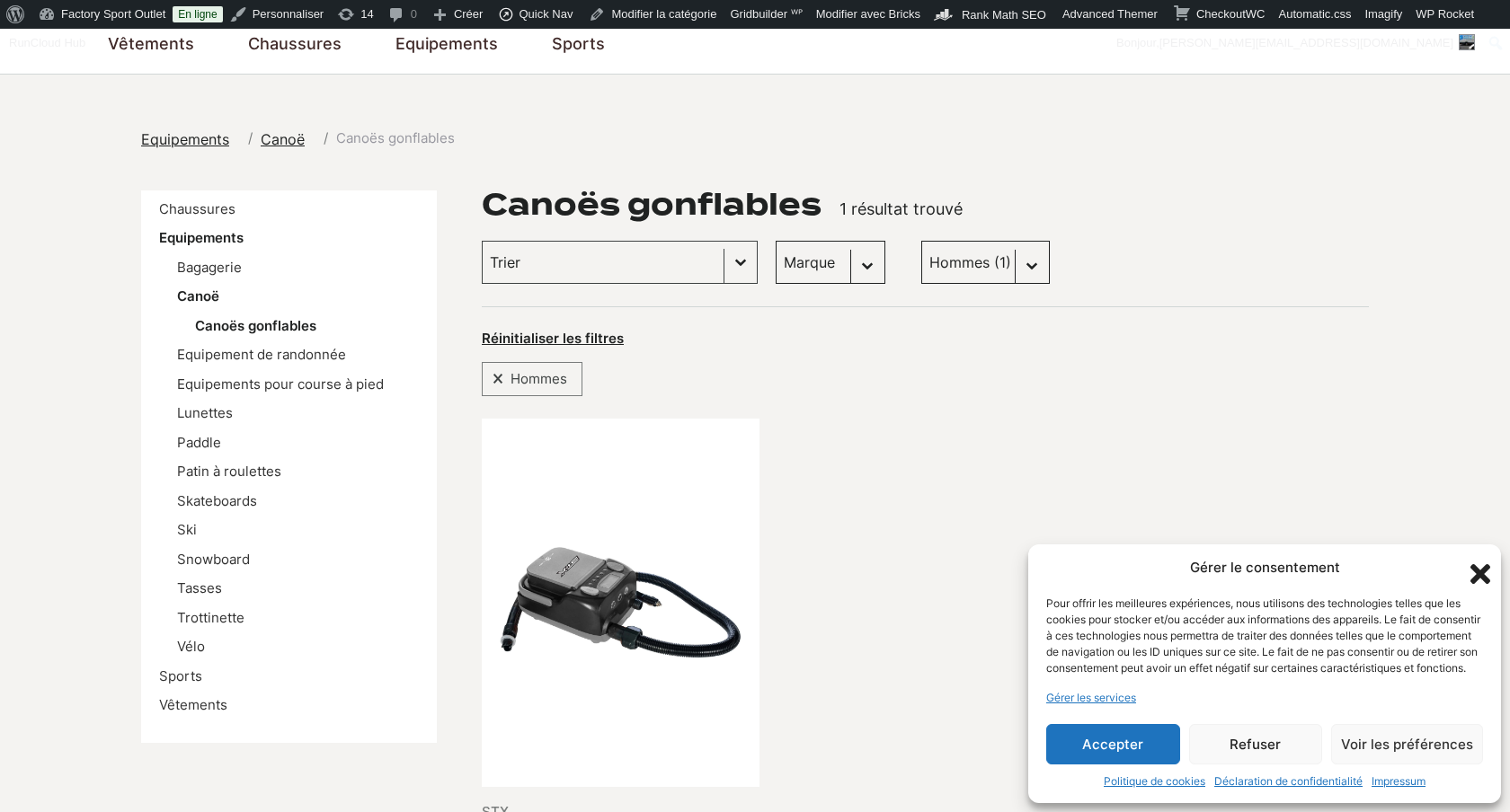
scroll to position [141, 0]
click at [250, 478] on link "Patin à roulettes" at bounding box center [228, 470] width 104 height 17
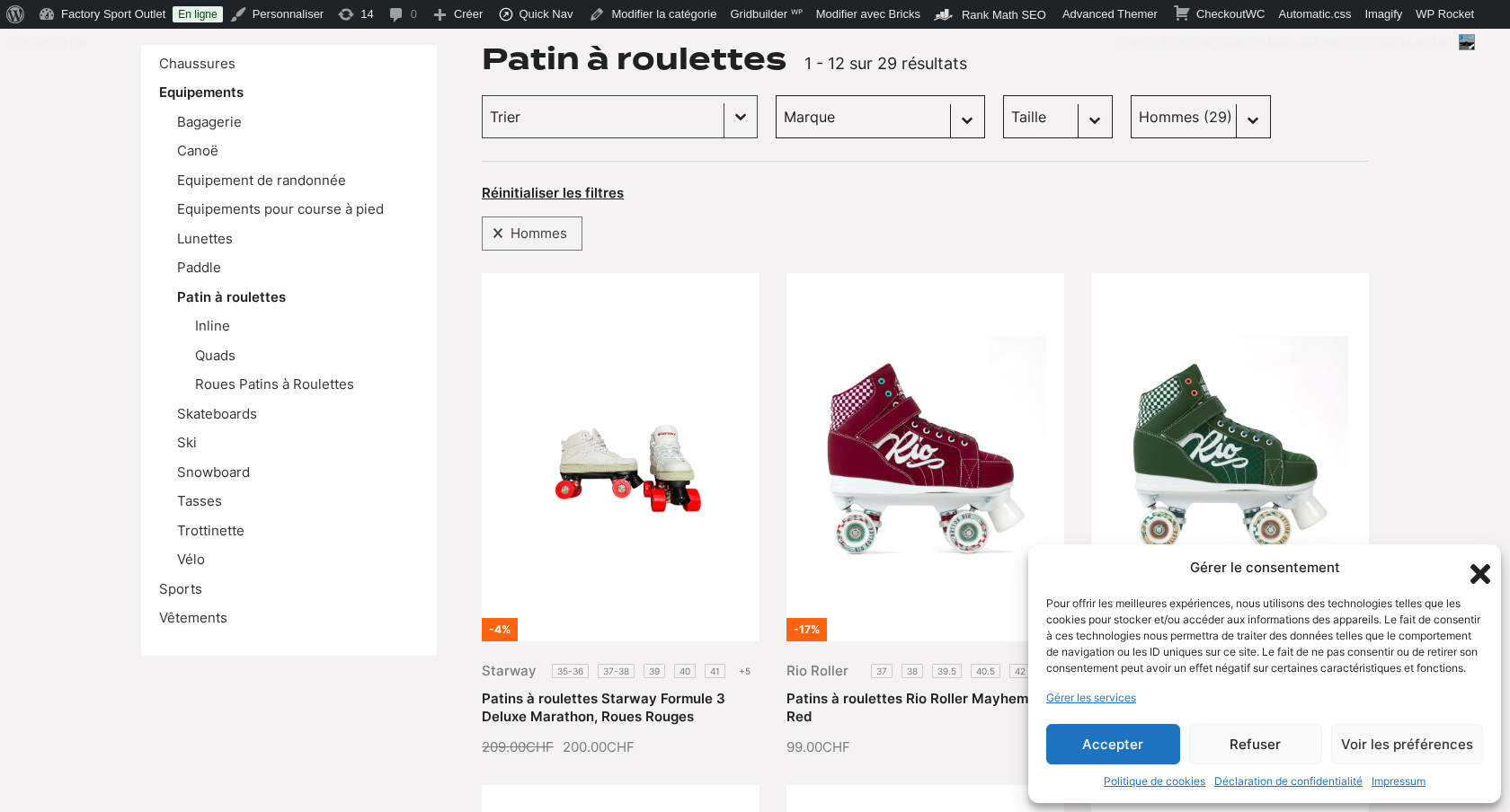
scroll to position [289, 0]
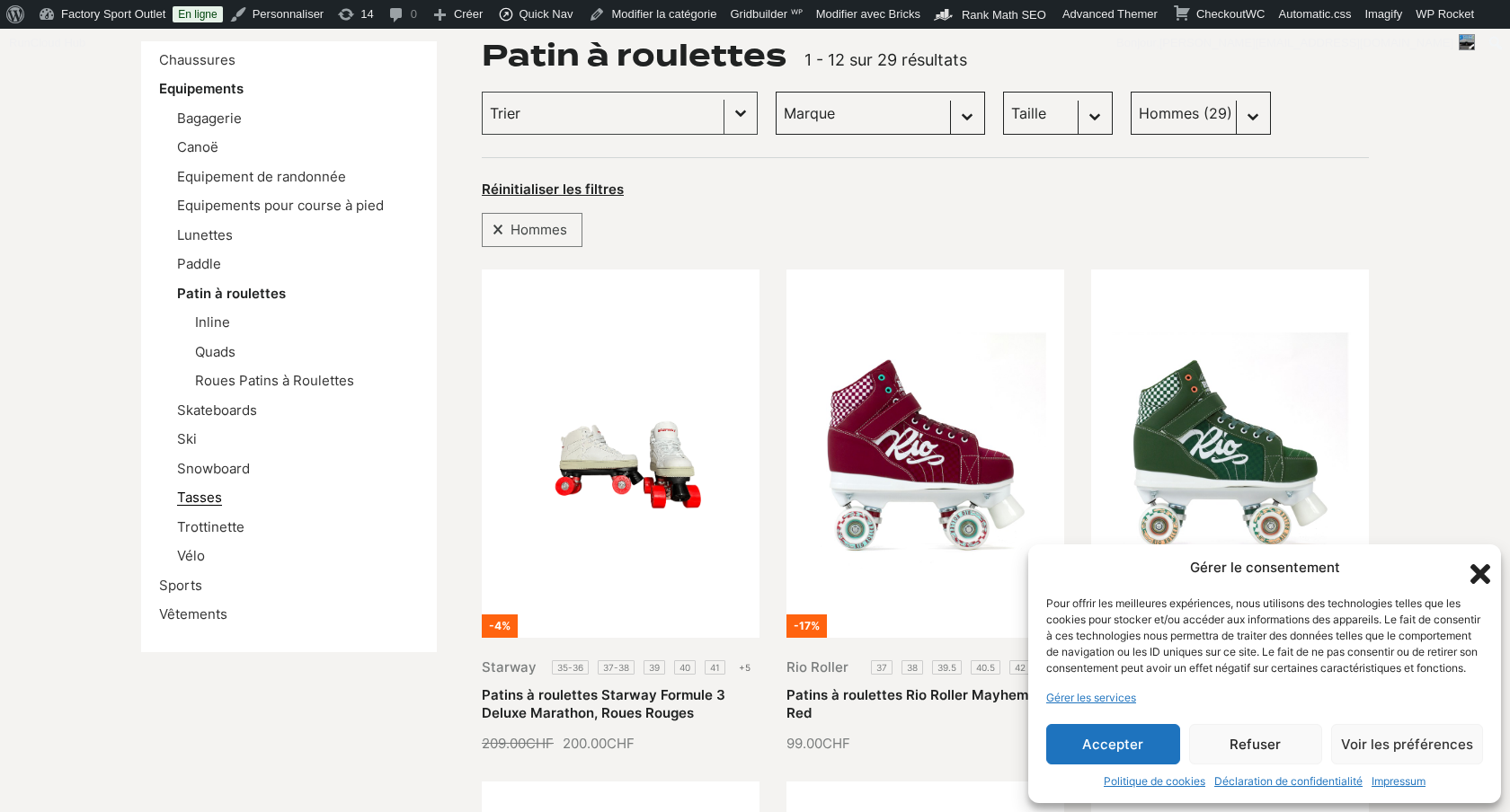
click at [217, 497] on link "Tasses" at bounding box center [199, 497] width 45 height 17
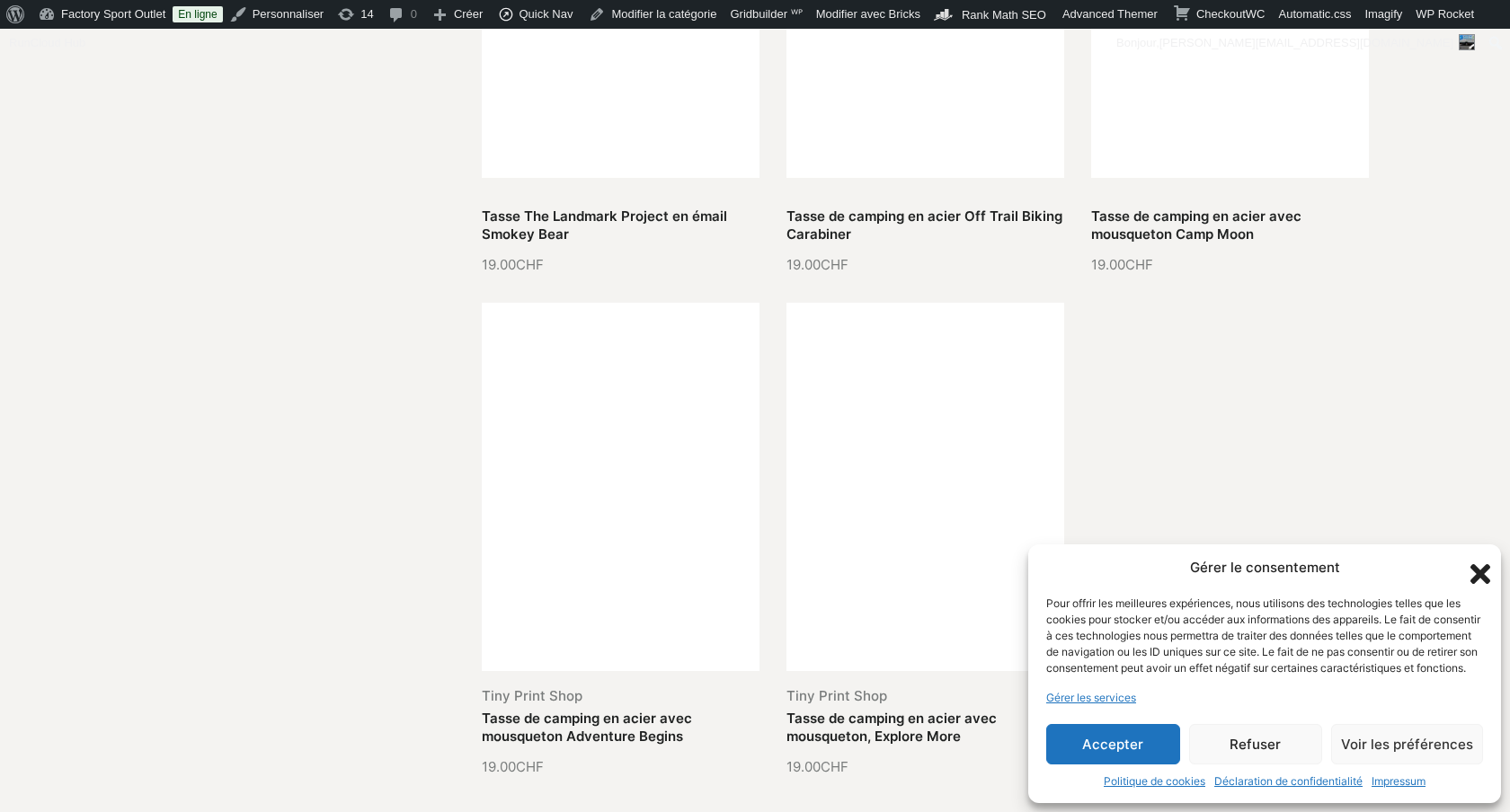
scroll to position [1756, 0]
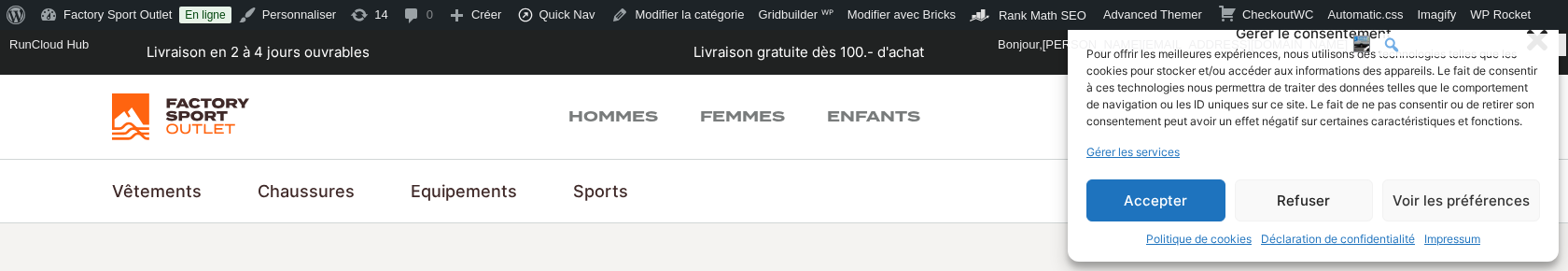
click at [1541, 40] on input "Rechercher" at bounding box center [1473, 45] width 186 height 23
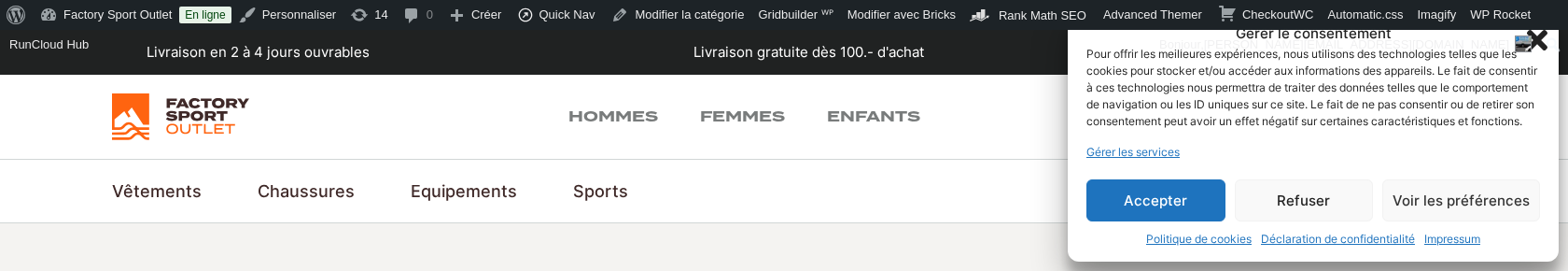
click at [1192, 203] on button "Accepter" at bounding box center [1156, 199] width 139 height 42
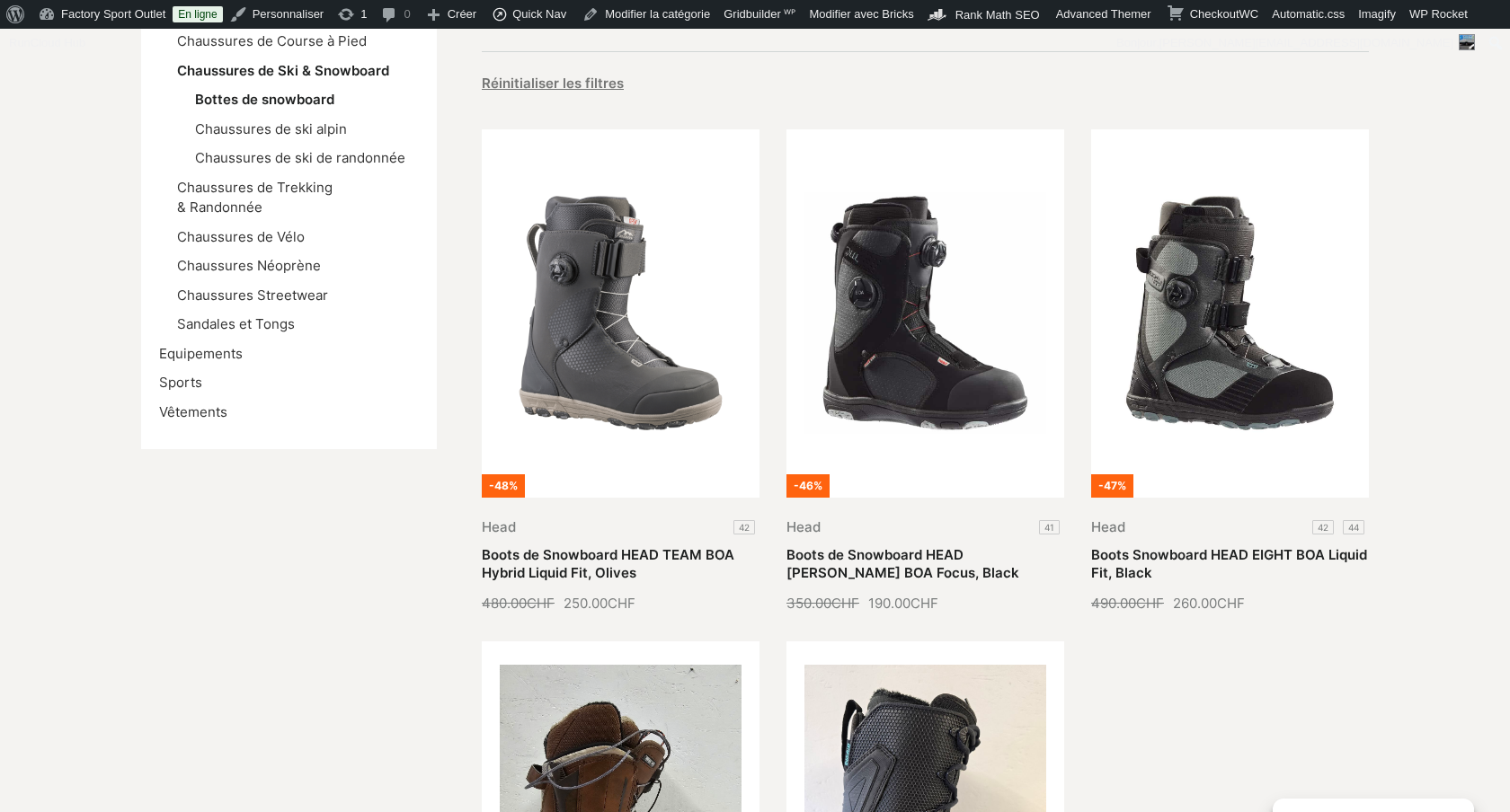
scroll to position [209, 0]
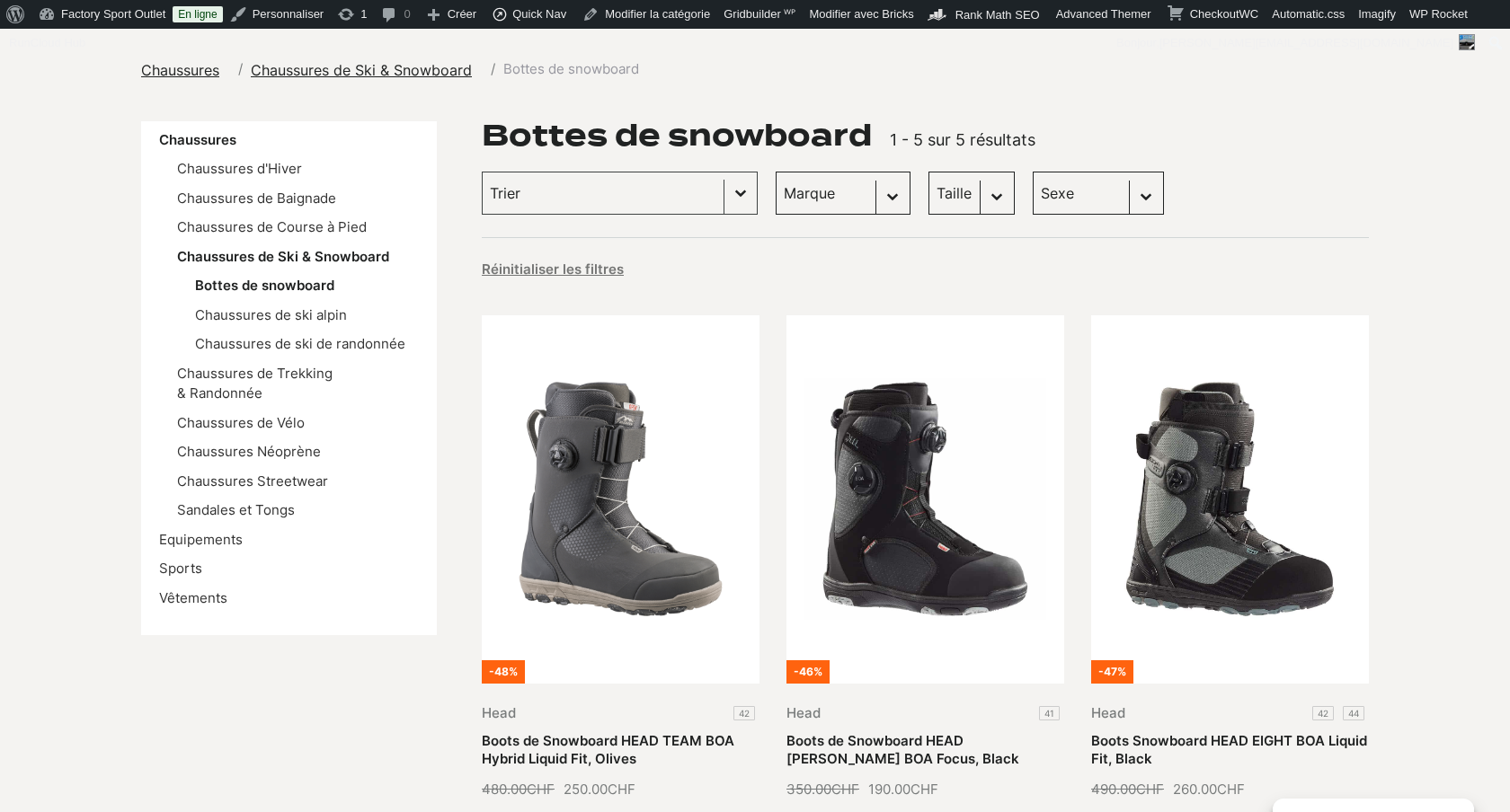
click at [295, 420] on ul "Chaussures d'Hiver Chaussures de Baignade Chaussures de Course à Pied Chaussure…" at bounding box center [289, 341] width 260 height 362
click at [295, 443] on link "Chaussures Néoprène" at bounding box center [248, 451] width 144 height 17
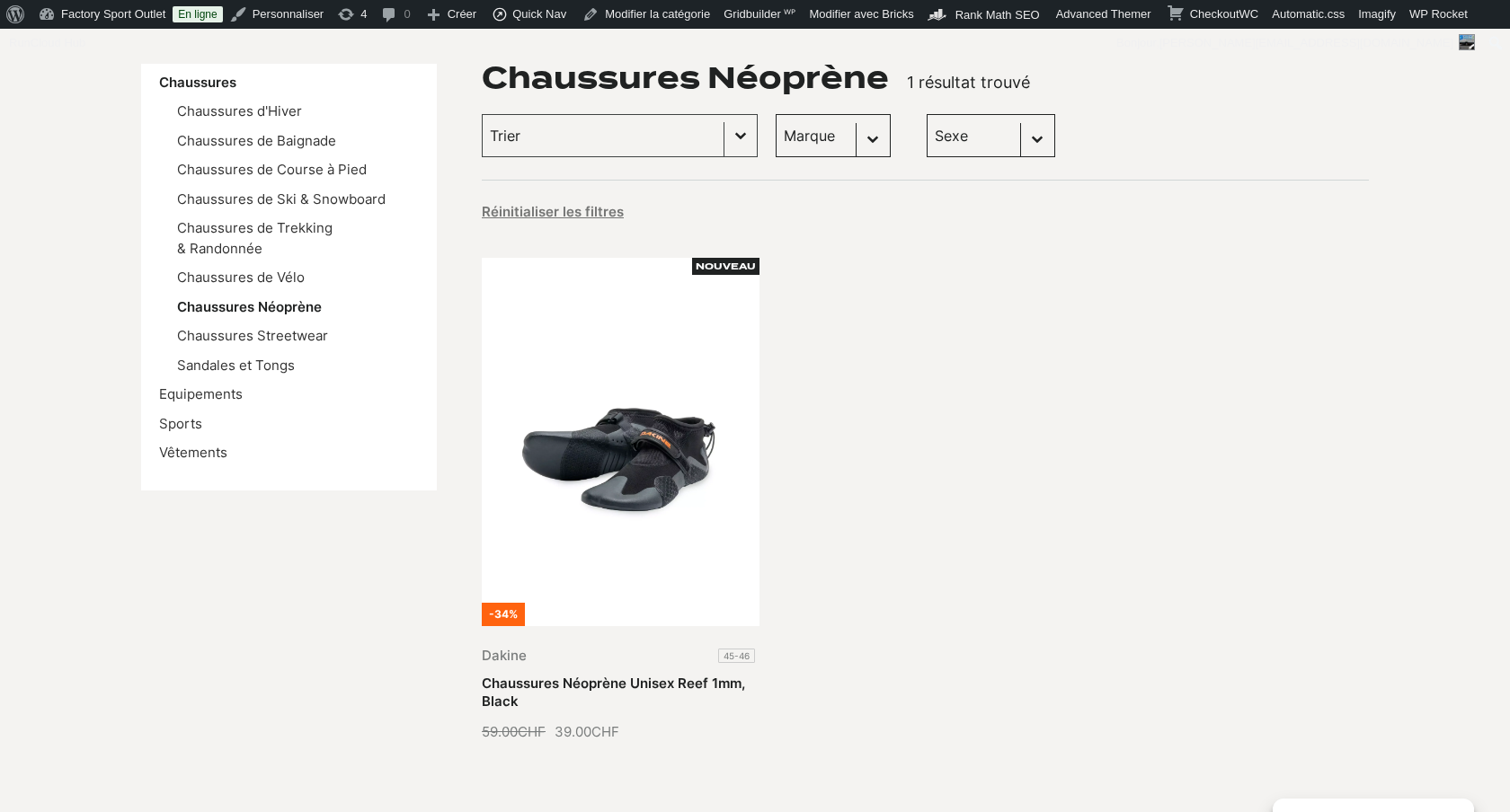
scroll to position [112, 0]
